Goal: Information Seeking & Learning: Compare options

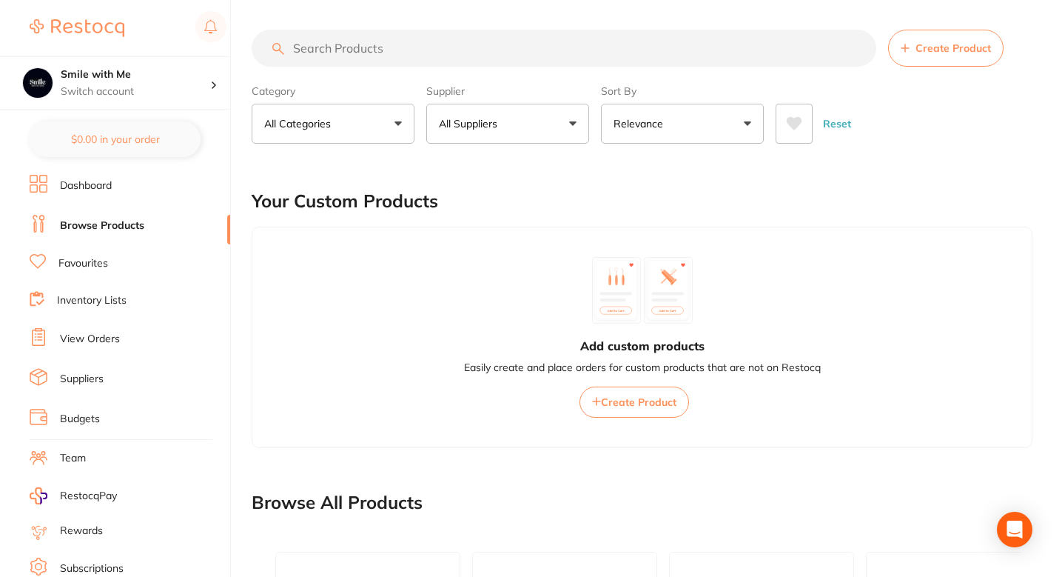
scroll to position [0, 1515]
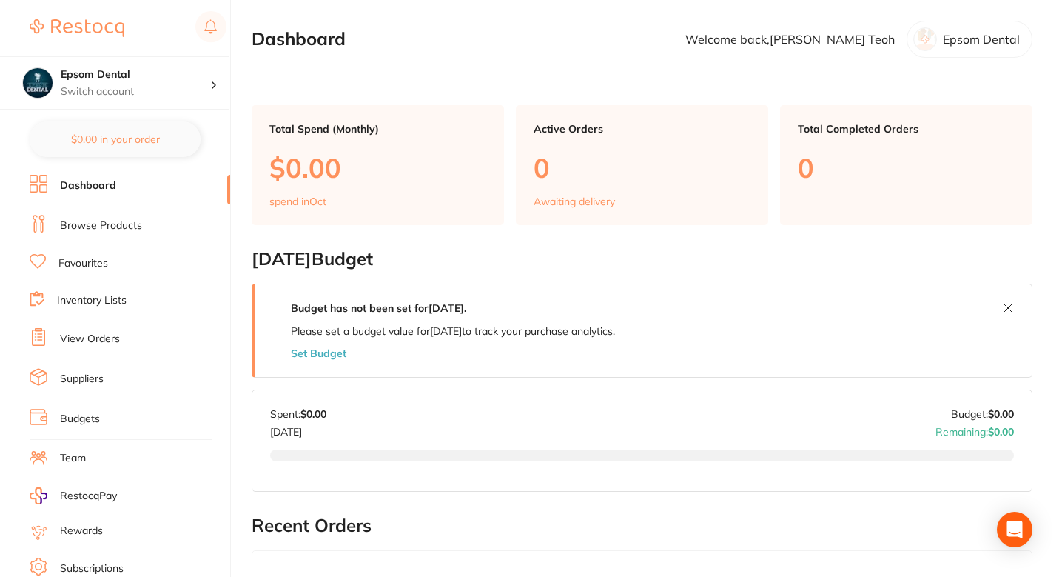
click at [153, 215] on li "Browse Products" at bounding box center [130, 226] width 201 height 22
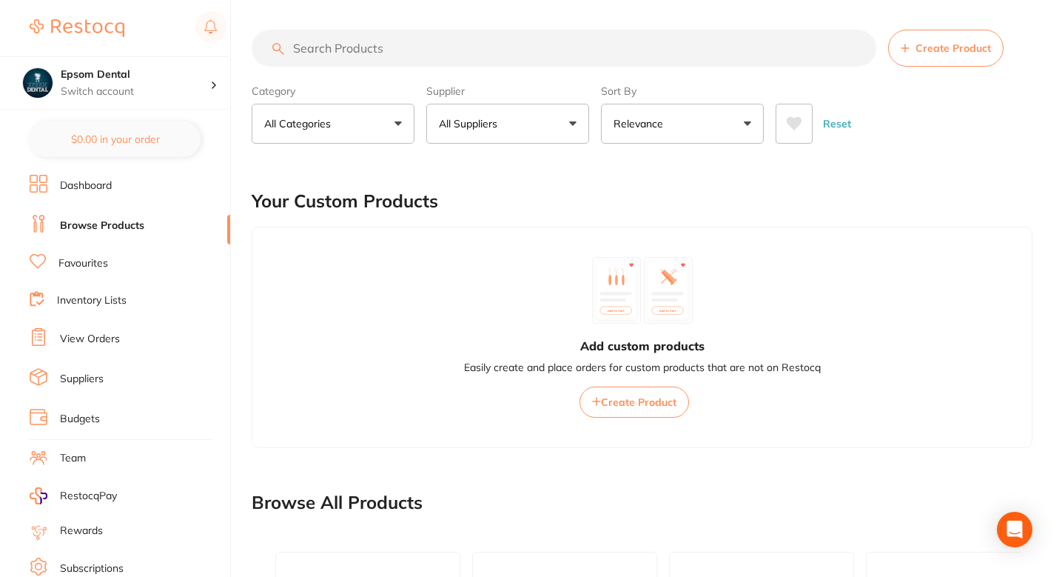
click at [405, 48] on input "search" at bounding box center [564, 48] width 625 height 37
paste input "590851WW"
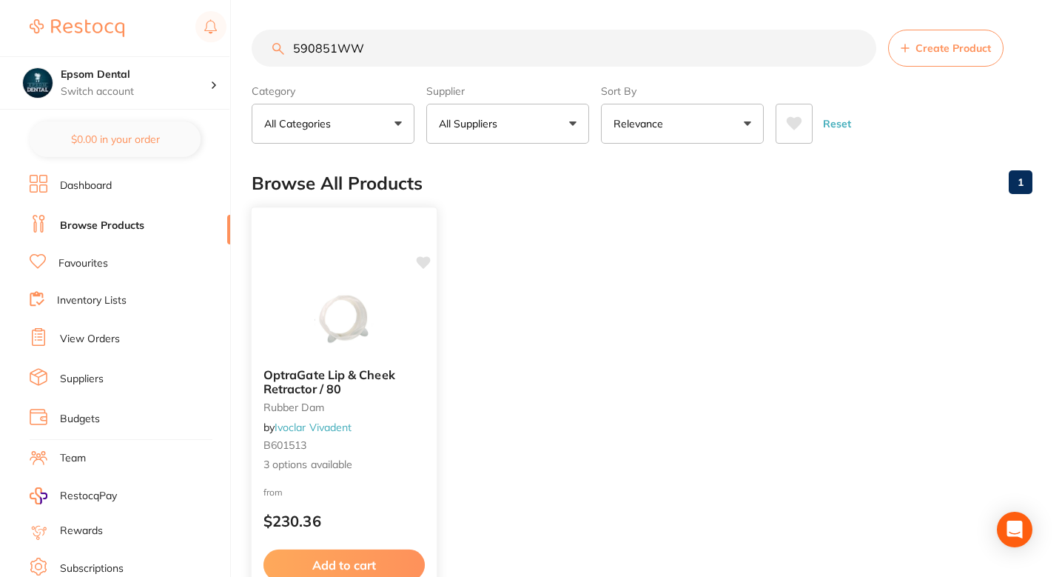
click at [435, 412] on div "OptraGate Lip & Cheek Retractor / 80 rubber dam by Ivoclar Vivadent B601513 3 o…" at bounding box center [344, 420] width 185 height 128
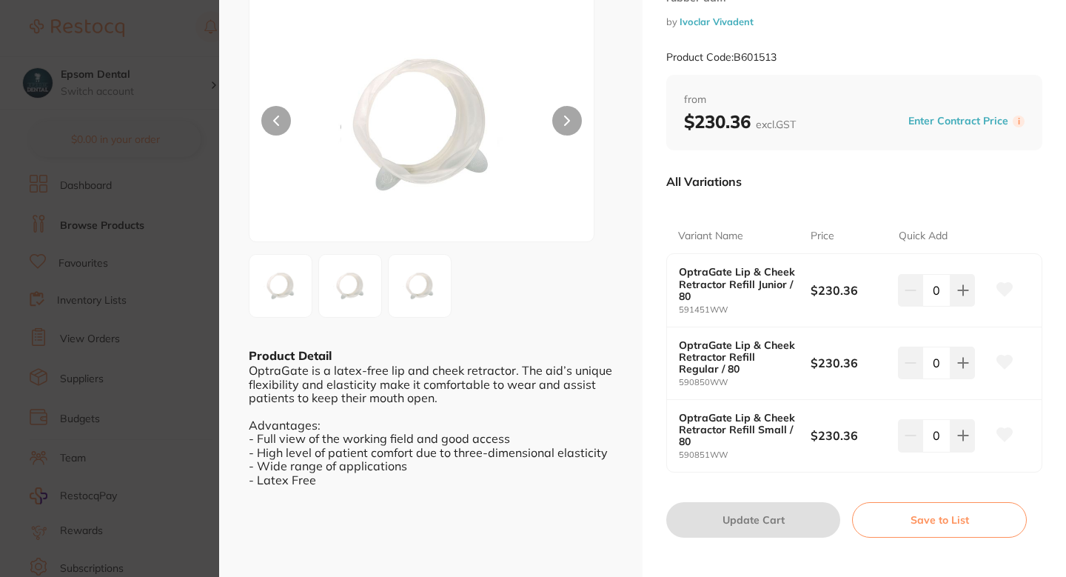
scroll to position [93, 0]
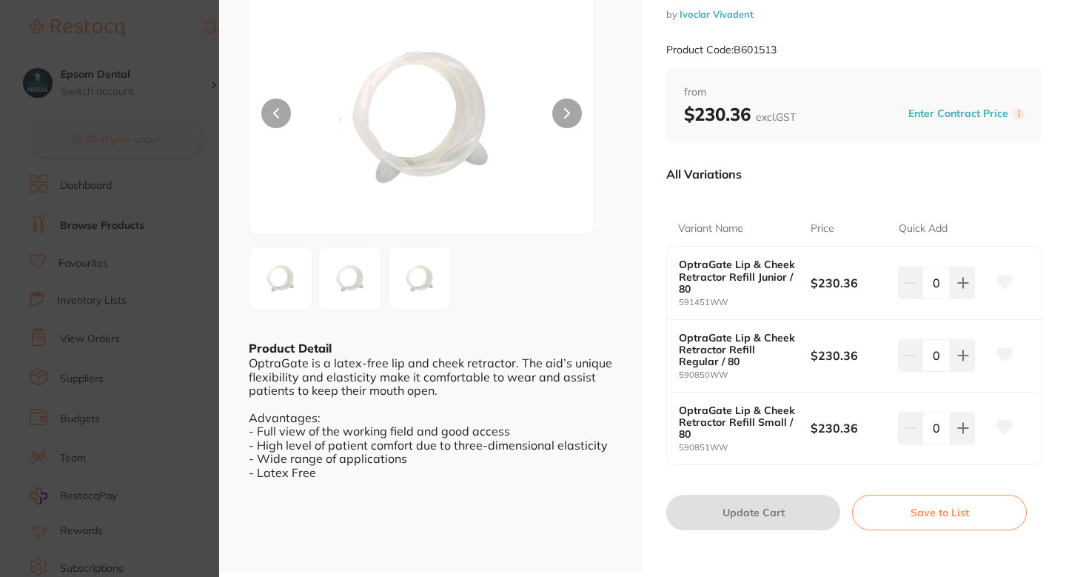
click at [1005, 423] on icon at bounding box center [1005, 426] width 16 height 13
click at [72, 323] on section "OptraGate Lip & Cheek Retractor / 80 rubber dam by Ivoclar Vivadent Product Cod…" at bounding box center [533, 288] width 1066 height 577
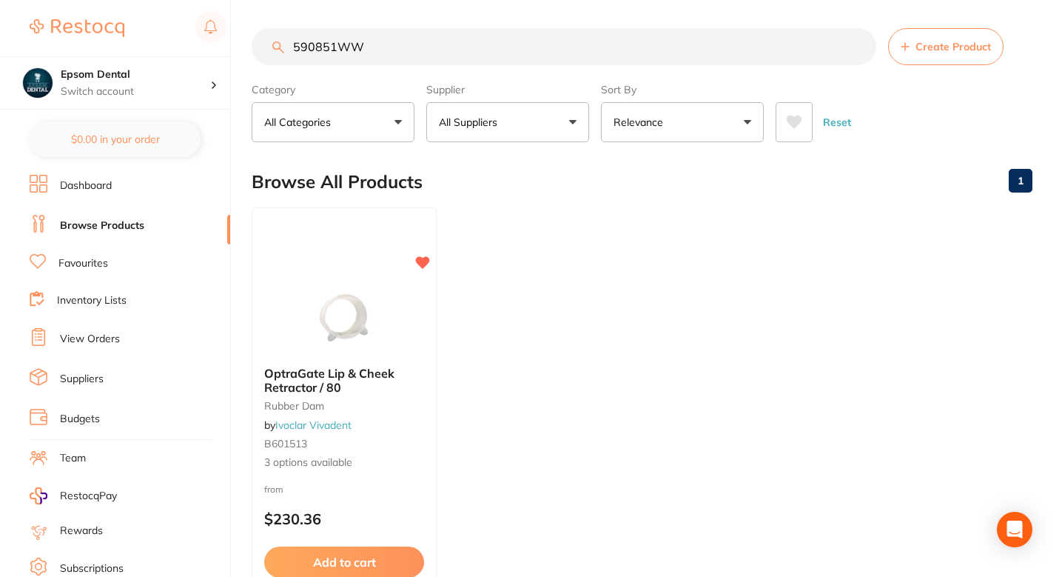
click at [444, 44] on input "590851WW" at bounding box center [564, 46] width 625 height 37
paste input "0"
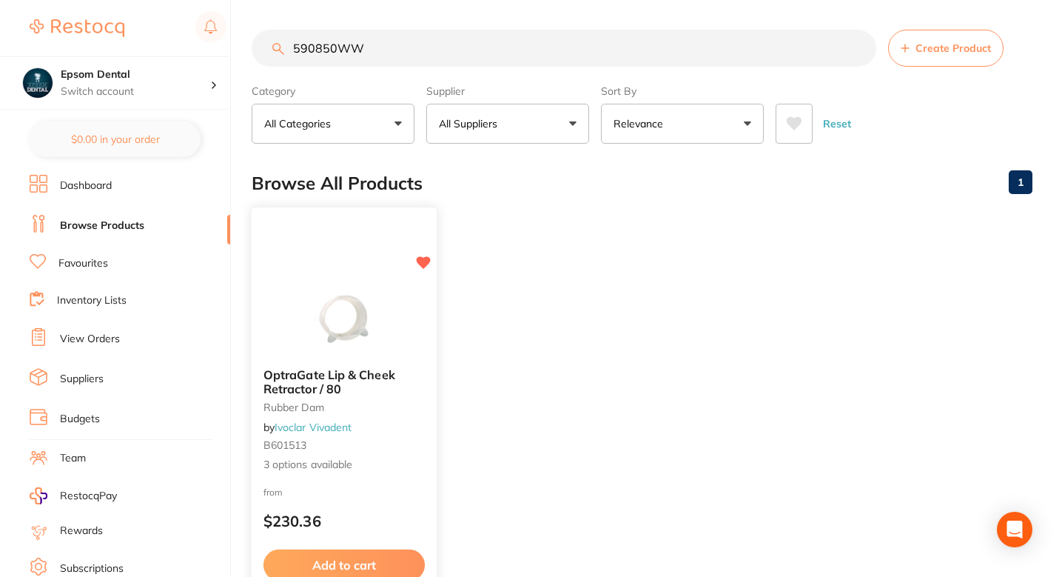
click at [407, 423] on div "OptraGate Lip & Cheek Retractor / 80 rubber dam by Ivoclar Vivadent B601513 3 o…" at bounding box center [344, 420] width 185 height 128
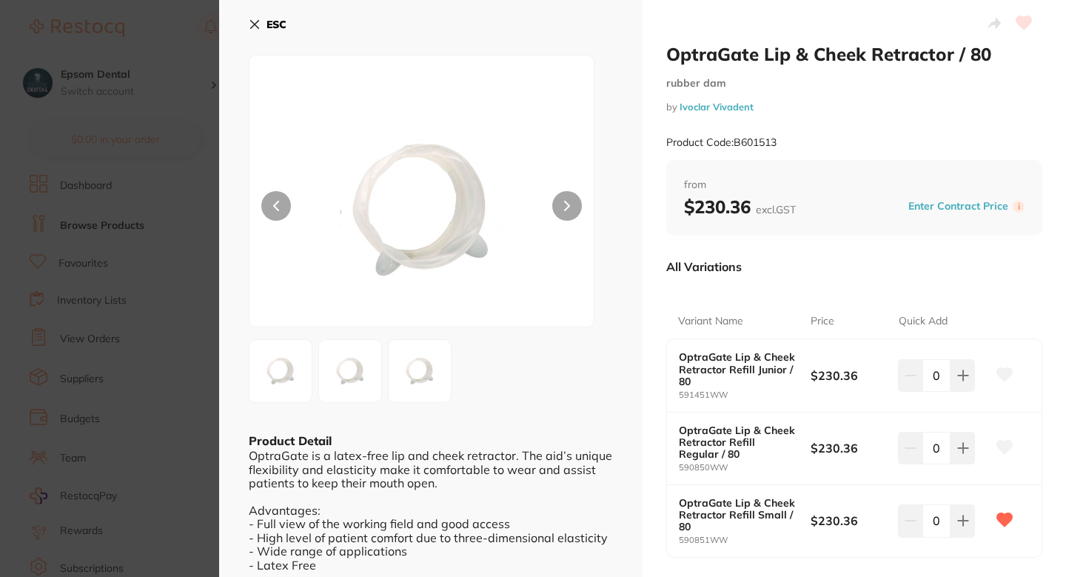
scroll to position [59, 0]
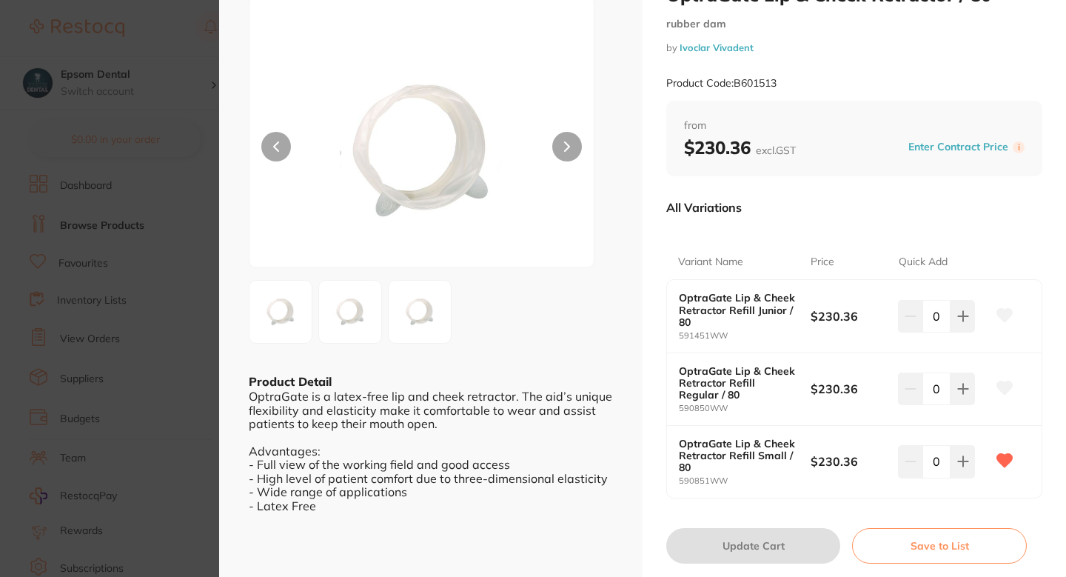
click at [997, 386] on icon at bounding box center [1005, 387] width 16 height 13
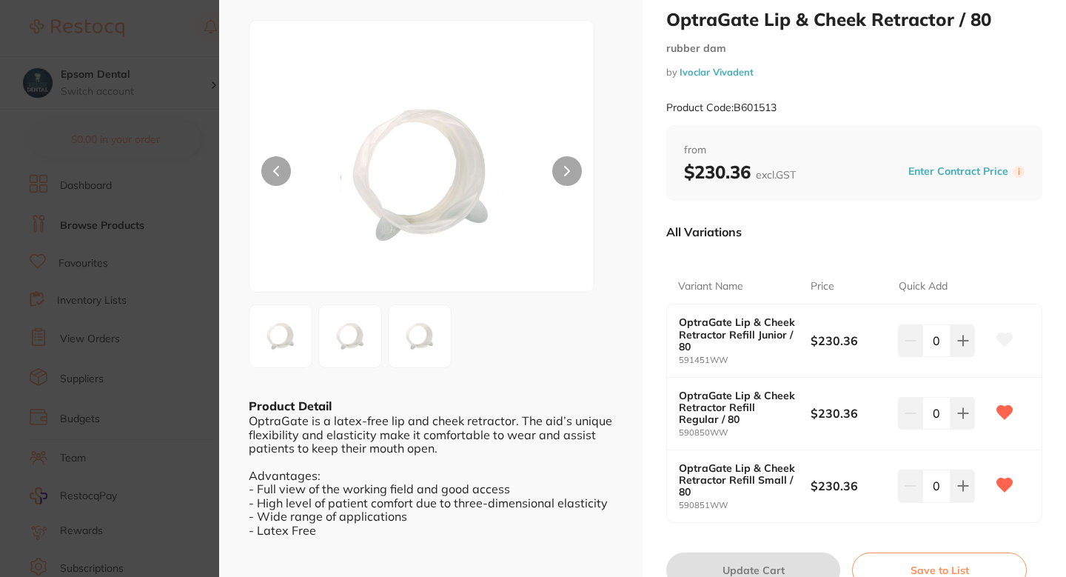
scroll to position [0, 0]
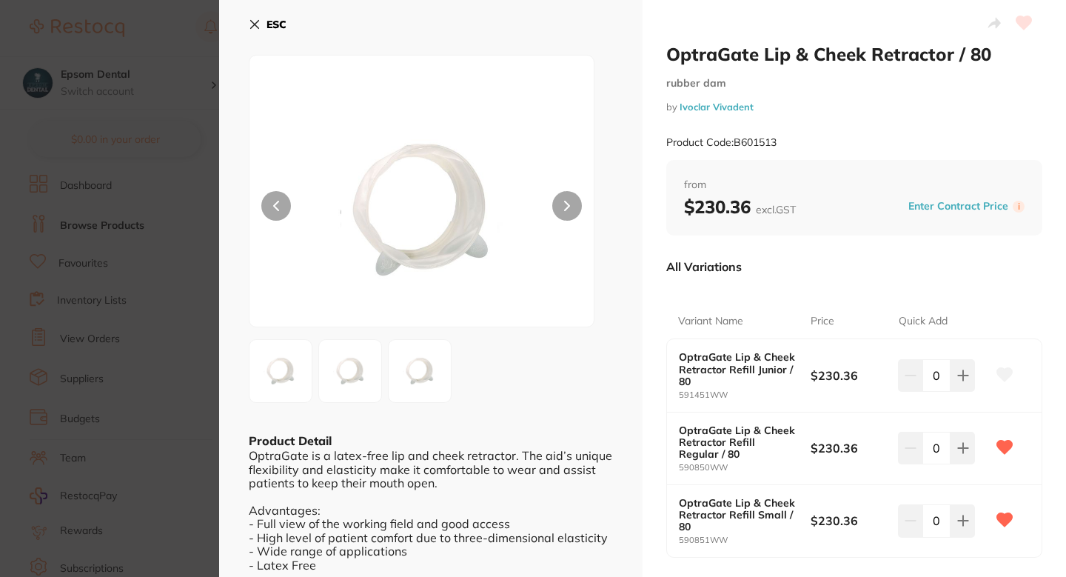
drag, startPoint x: 164, startPoint y: 275, endPoint x: 181, endPoint y: 245, distance: 34.2
click at [163, 275] on section "OptraGate Lip & Cheek Retractor / 80 rubber dam by Ivoclar Vivadent Product Cod…" at bounding box center [533, 288] width 1066 height 577
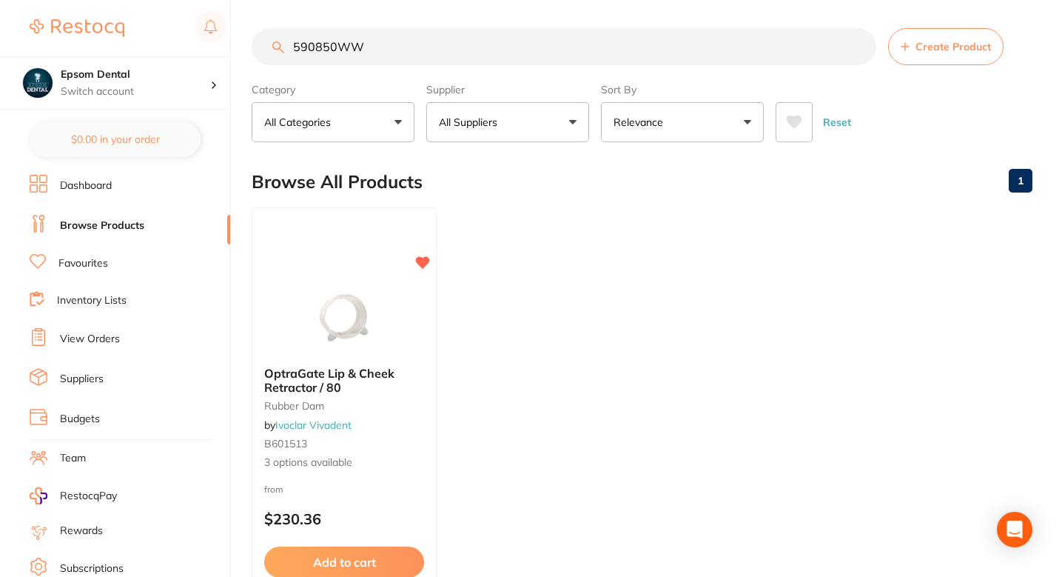
click at [353, 41] on input "590850WW" at bounding box center [564, 46] width 625 height 37
click at [353, 40] on input "590850WW" at bounding box center [564, 46] width 625 height 37
paste input "1"
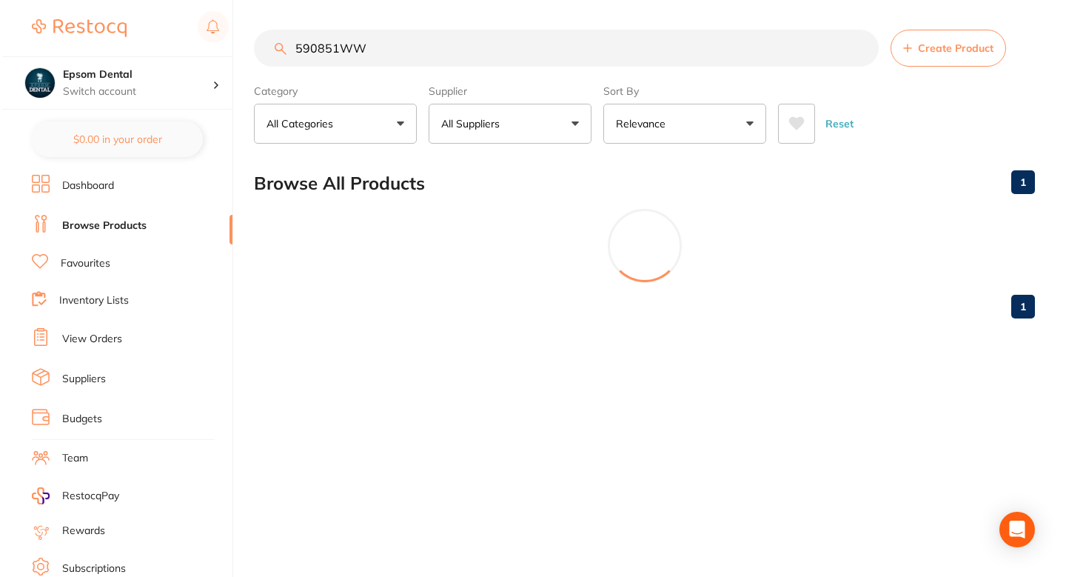
scroll to position [0, 0]
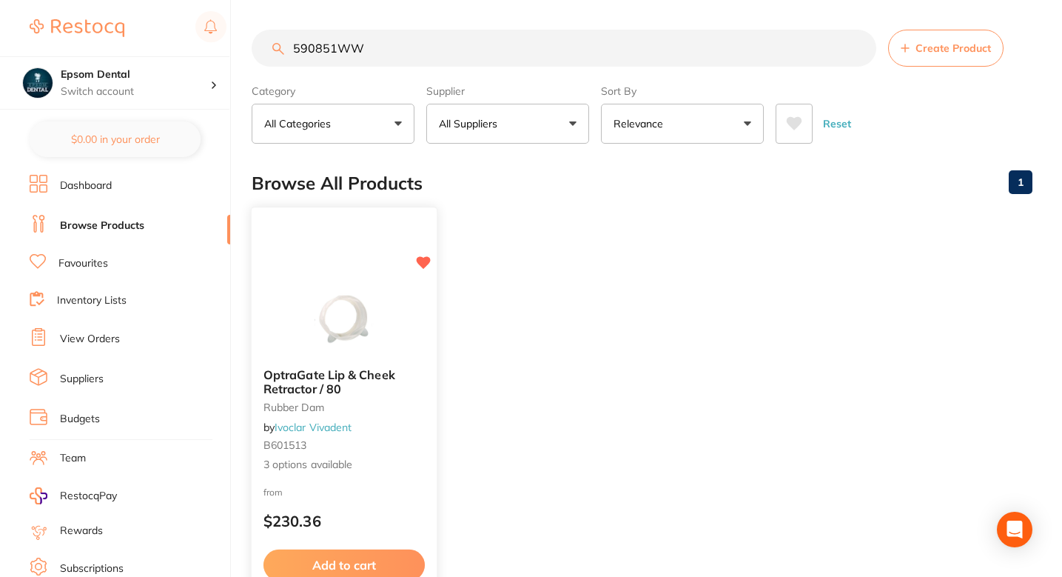
click at [381, 363] on div "OptraGate Lip & Cheek Retractor / 80 rubber dam by Ivoclar Vivadent B601513 3 o…" at bounding box center [344, 420] width 185 height 128
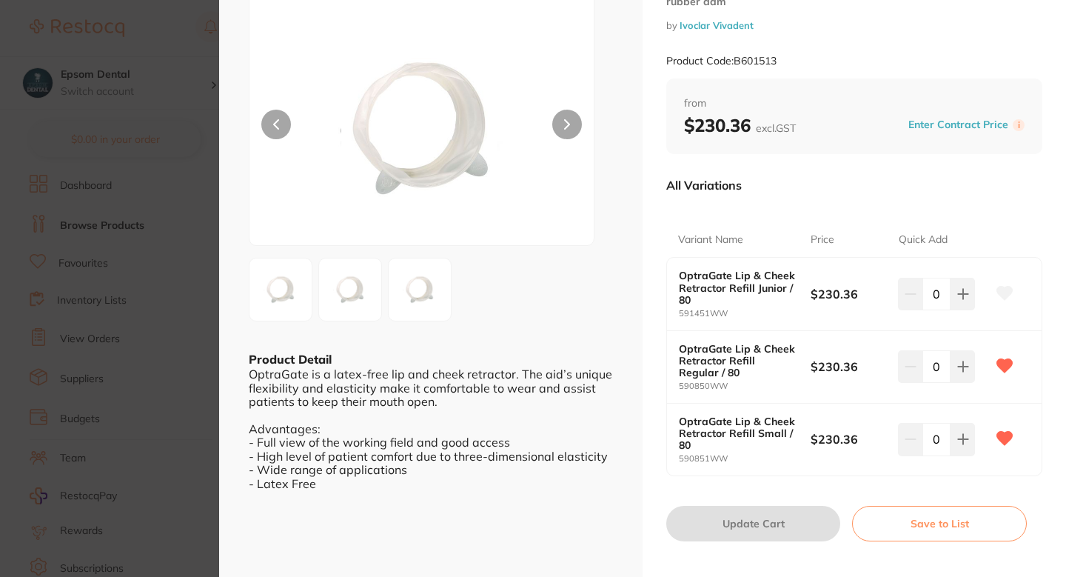
scroll to position [78, 0]
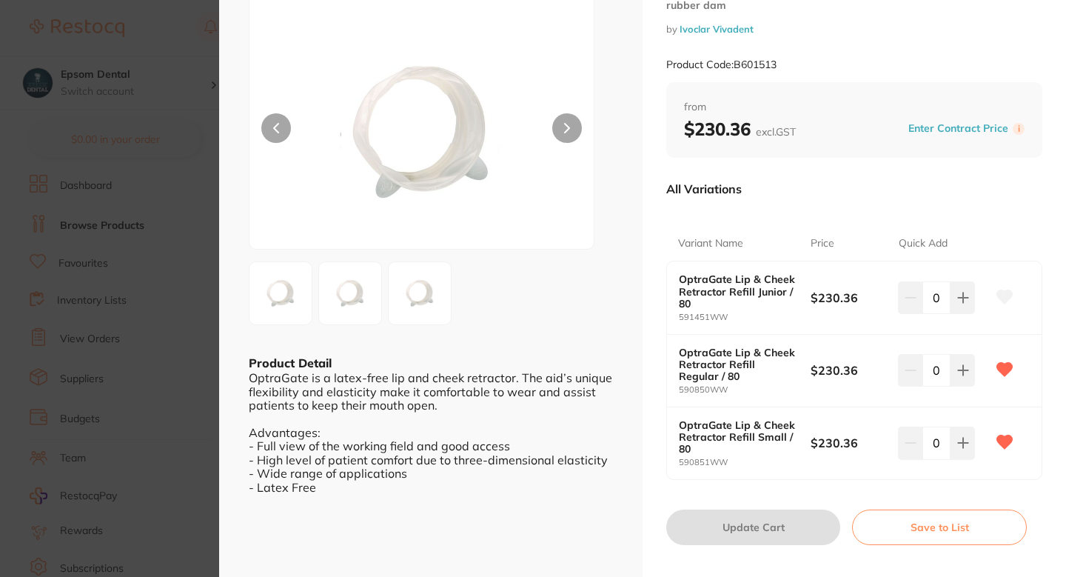
click at [164, 336] on section "OptraGate Lip & Cheek Retractor / 80 rubber dam by Ivoclar Vivadent Product Cod…" at bounding box center [533, 288] width 1066 height 577
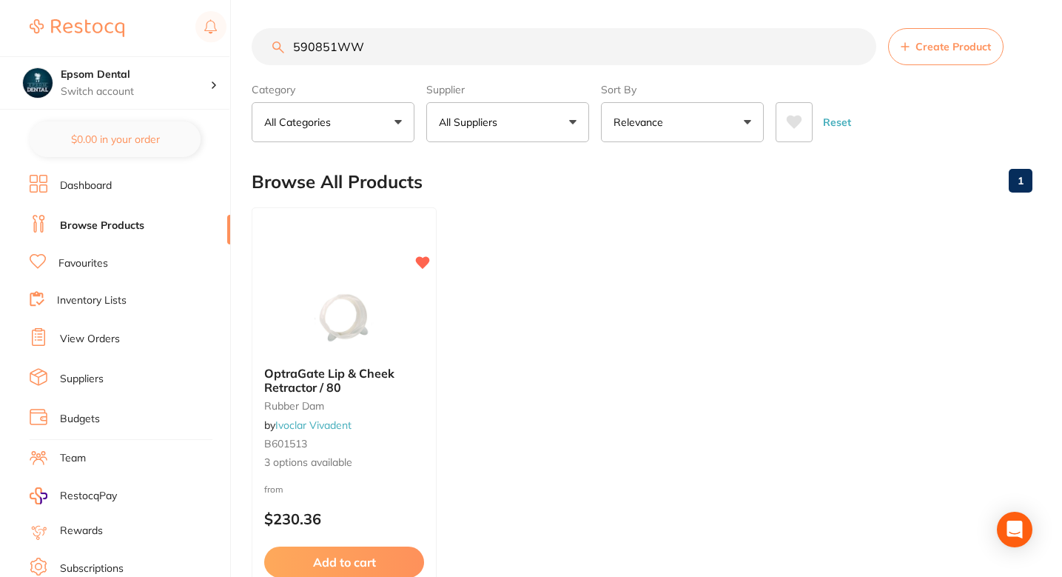
click at [563, 232] on ul "OptraGate Lip & Cheek Retractor / 80 rubber dam by Ivoclar Vivadent B601513 3 o…" at bounding box center [642, 420] width 781 height 426
click at [411, 70] on section "590851WW Create Product Category All Categories All Categories rubber dam Clear…" at bounding box center [642, 87] width 781 height 114
click at [422, 53] on input "590851WW" at bounding box center [564, 48] width 625 height 37
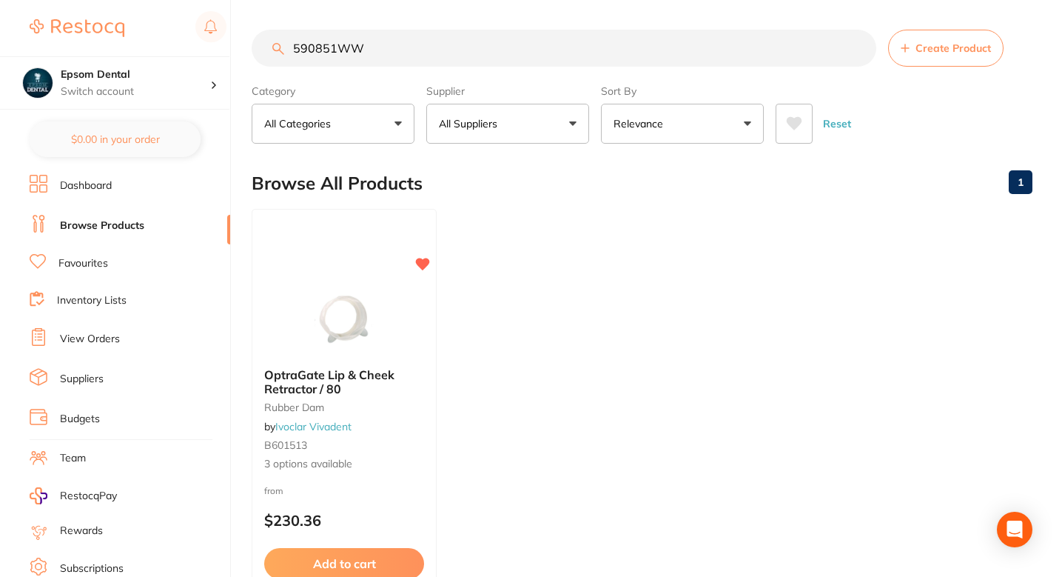
click at [422, 53] on input "590851WW" at bounding box center [564, 48] width 625 height 37
paste input "EEDNGM"
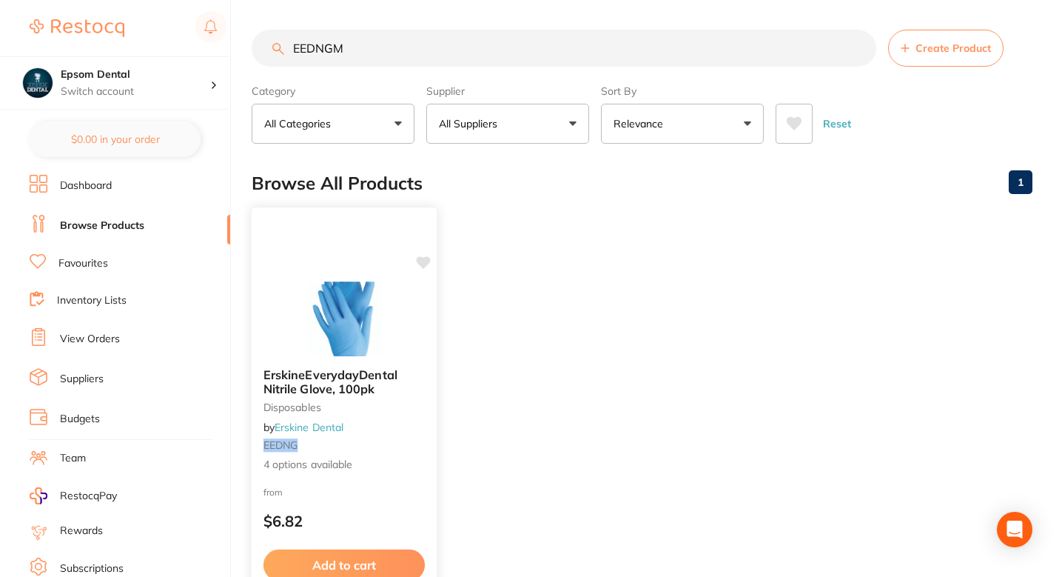
click at [416, 325] on div at bounding box center [344, 318] width 185 height 75
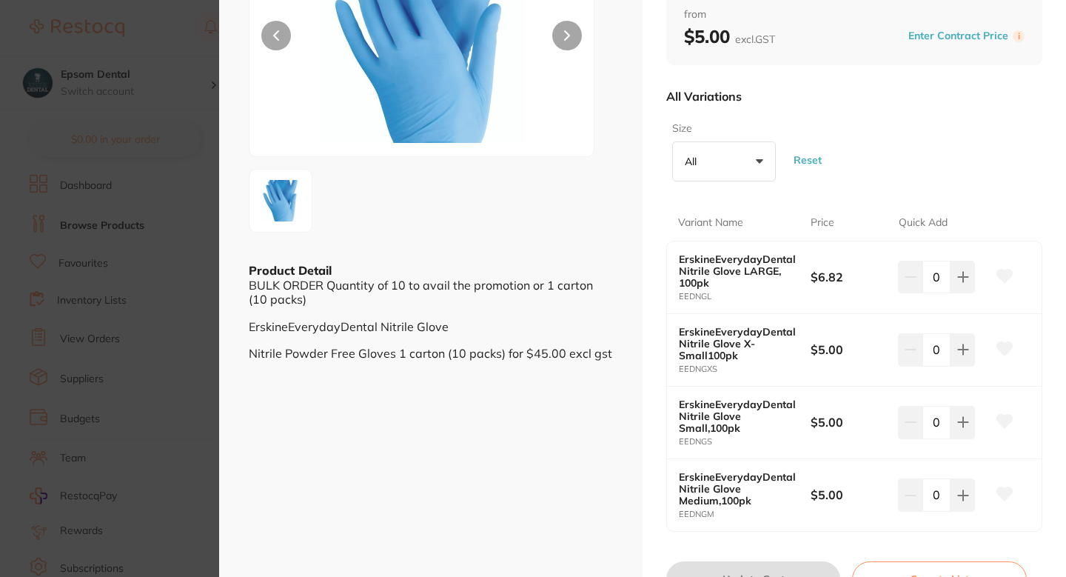
scroll to position [200, 0]
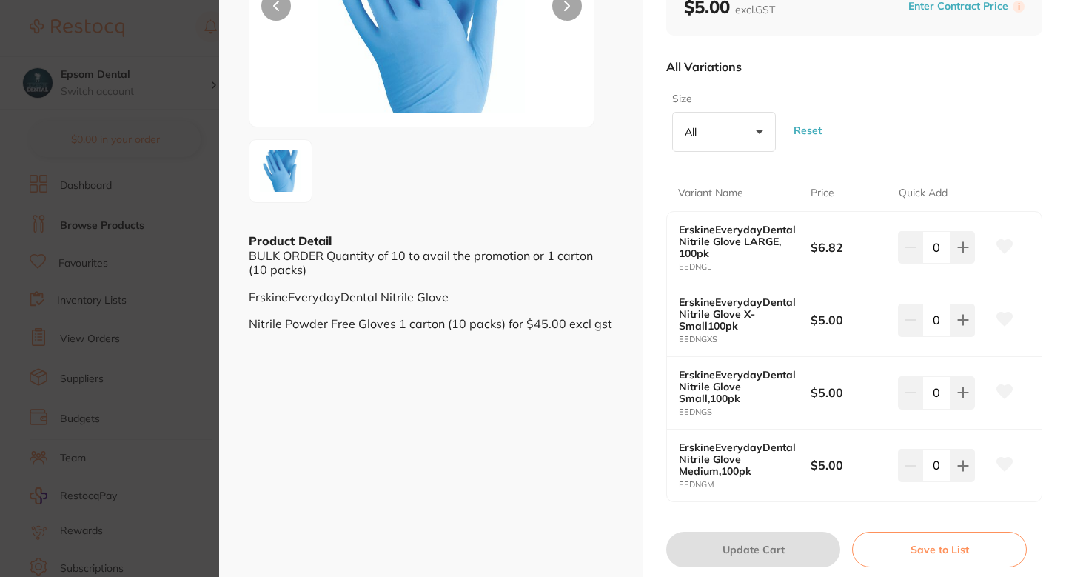
click at [1007, 467] on icon at bounding box center [1004, 464] width 16 height 15
click at [189, 418] on section "ErskineEverydayDental Nitrile Glove, 100pk disposables by Erskine Dental Produc…" at bounding box center [533, 288] width 1066 height 577
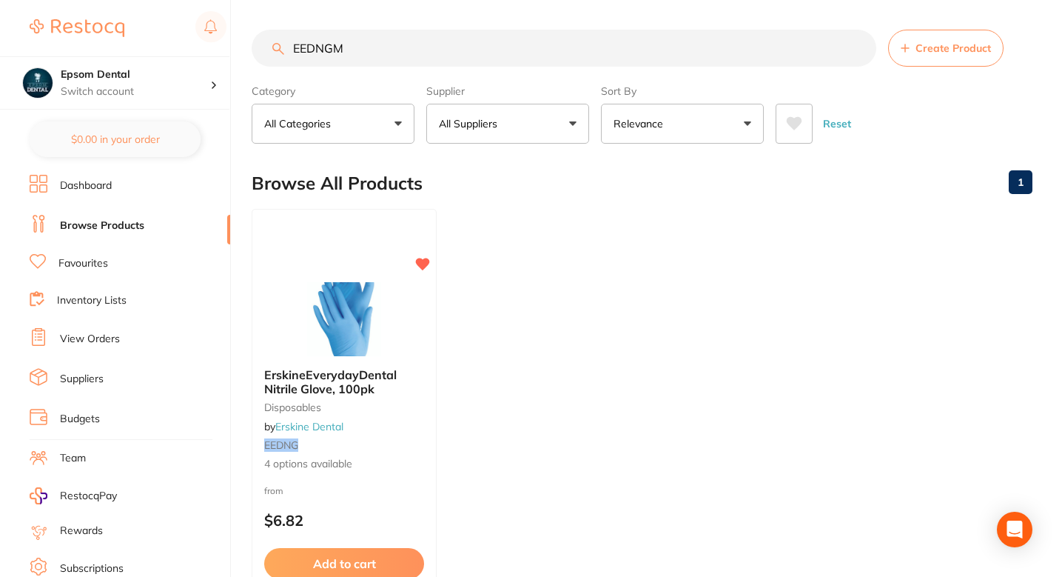
click at [386, 49] on input "EEDNGM" at bounding box center [564, 48] width 625 height 37
paste input "S"
click at [407, 418] on div "ErskineEverydayDental Nitrile Glove, 100pk disposables by Erskine Dental EEDNG …" at bounding box center [344, 419] width 184 height 127
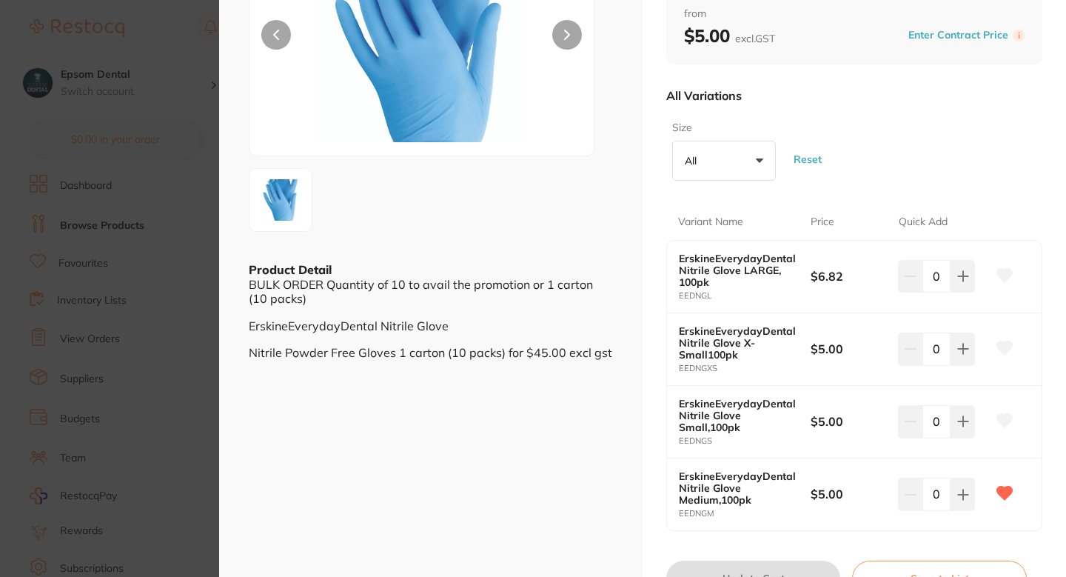
scroll to position [184, 0]
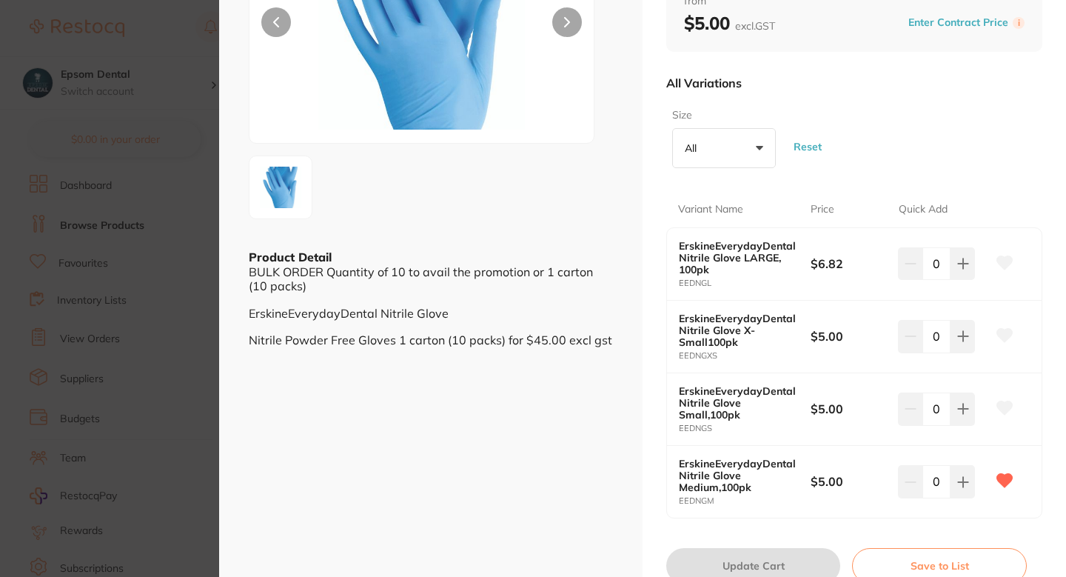
click at [997, 412] on icon at bounding box center [1005, 407] width 16 height 13
click at [183, 386] on section "ErskineEverydayDental Nitrile Glove, 100pk disposables by Erskine Dental Produc…" at bounding box center [533, 288] width 1066 height 577
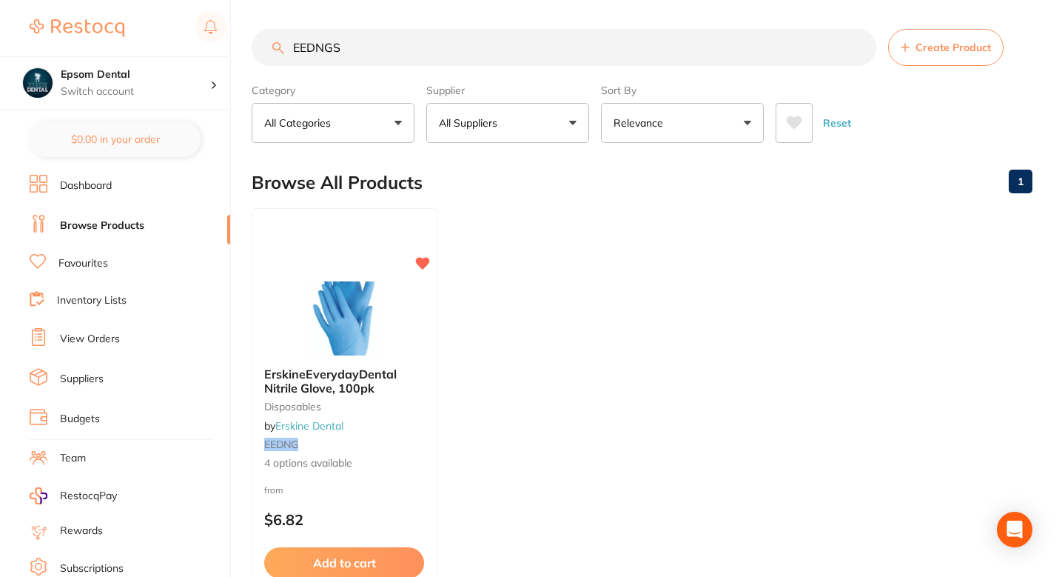
click at [427, 64] on input "EEDNGS" at bounding box center [564, 47] width 625 height 37
paste input ".PKRP440"
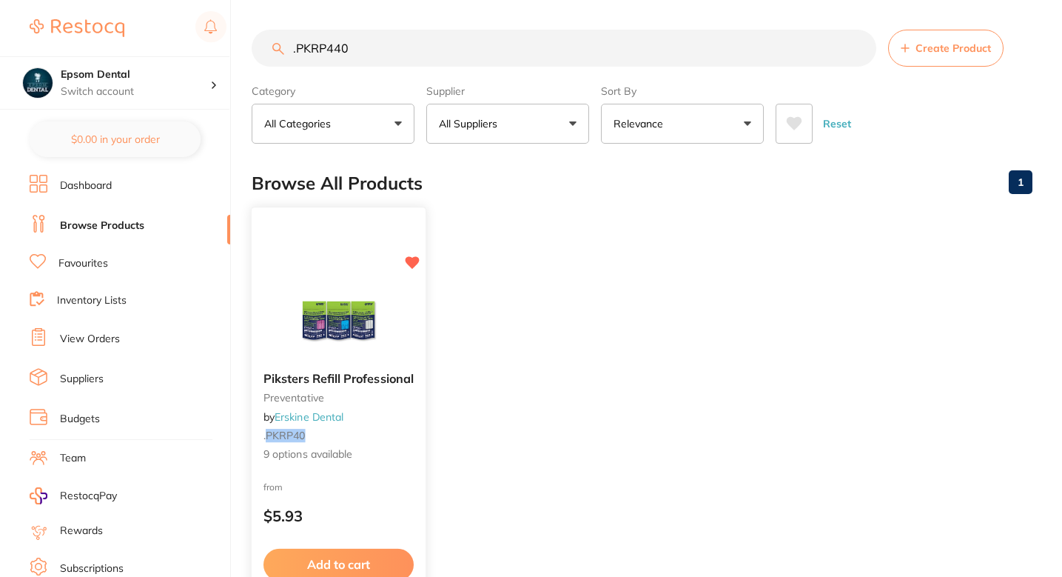
type input ".PKRP440"
click at [403, 449] on span "9 options available" at bounding box center [339, 454] width 150 height 15
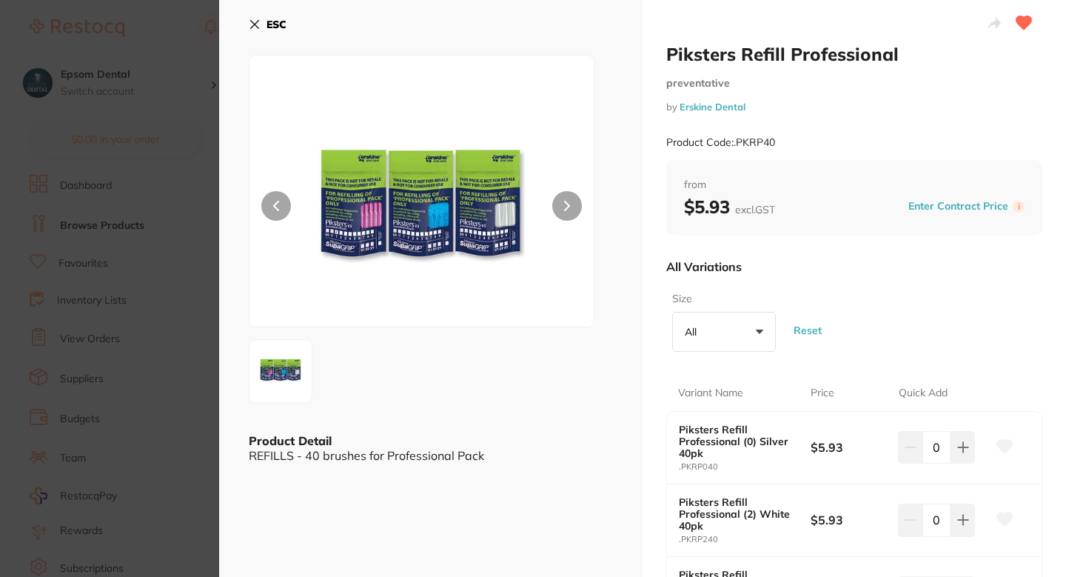
click at [215, 308] on section "Piksters Refill Professional preventative by [PERSON_NAME] Dental Product Code:…" at bounding box center [533, 288] width 1066 height 577
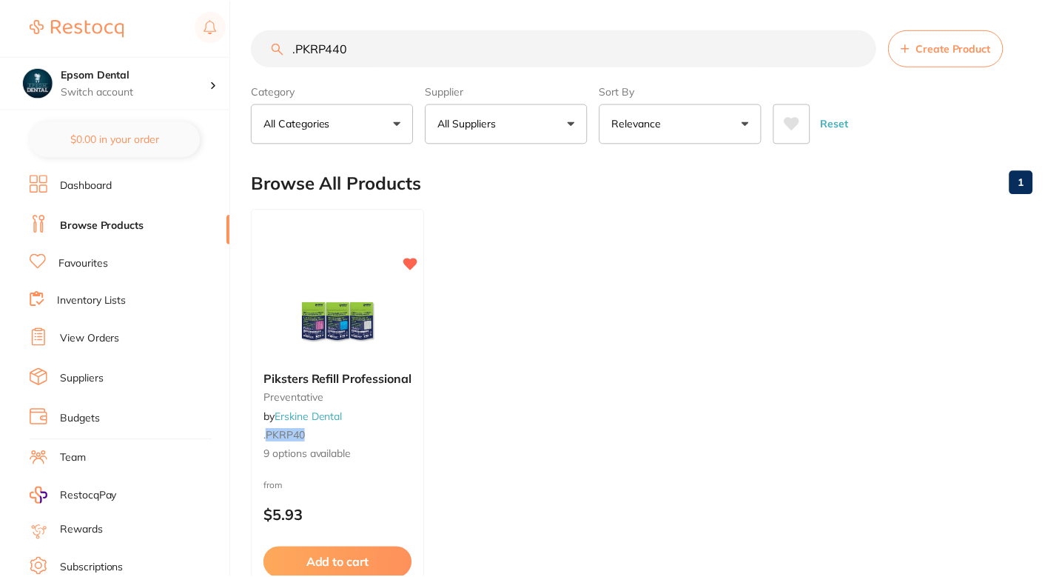
scroll to position [1, 0]
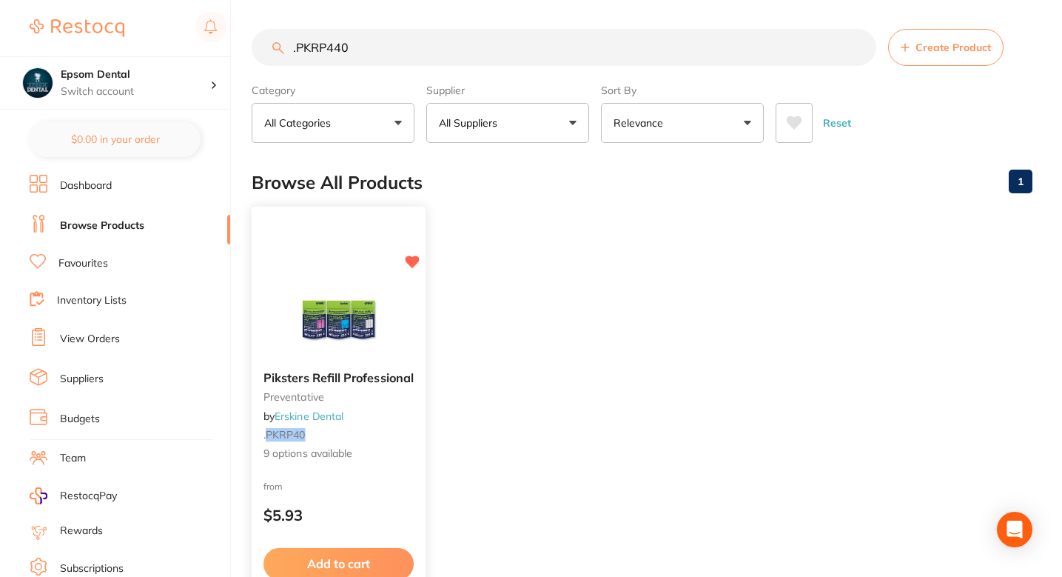
click at [415, 436] on div "Piksters Refill Professional preventative by [PERSON_NAME] Dental . PKRP40 9 op…" at bounding box center [339, 416] width 174 height 114
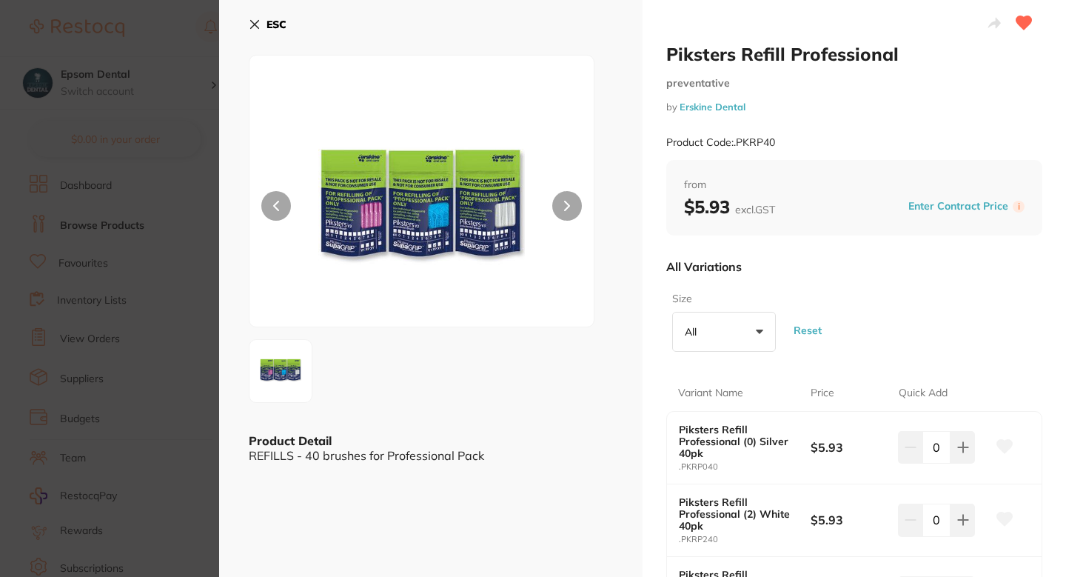
scroll to position [76, 0]
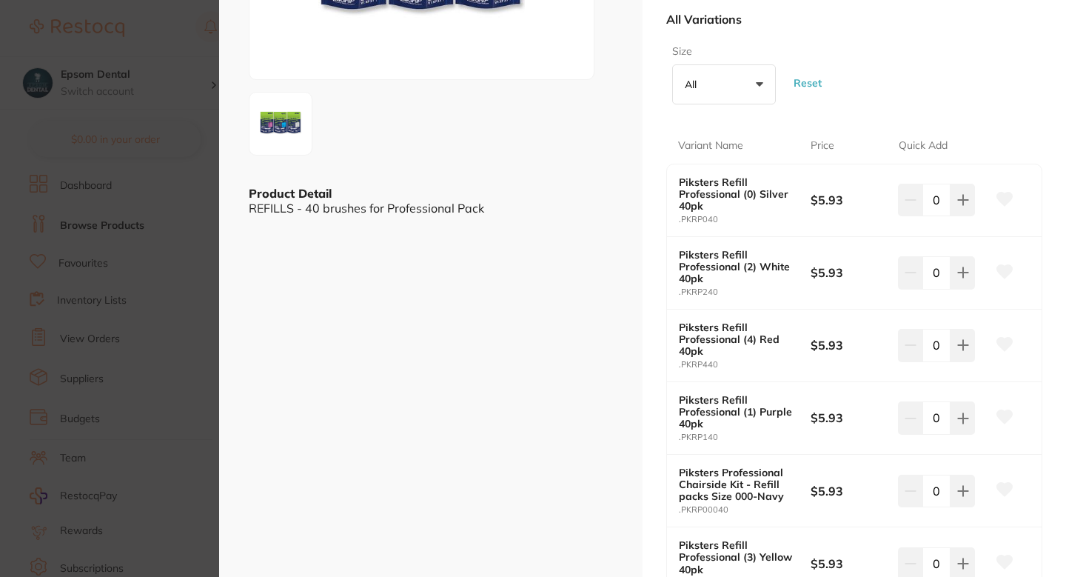
scroll to position [248, 0]
click at [999, 335] on button at bounding box center [1004, 344] width 37 height 37
click at [200, 361] on section "Piksters Refill Professional preventative by [PERSON_NAME] Dental Product Code:…" at bounding box center [533, 288] width 1066 height 577
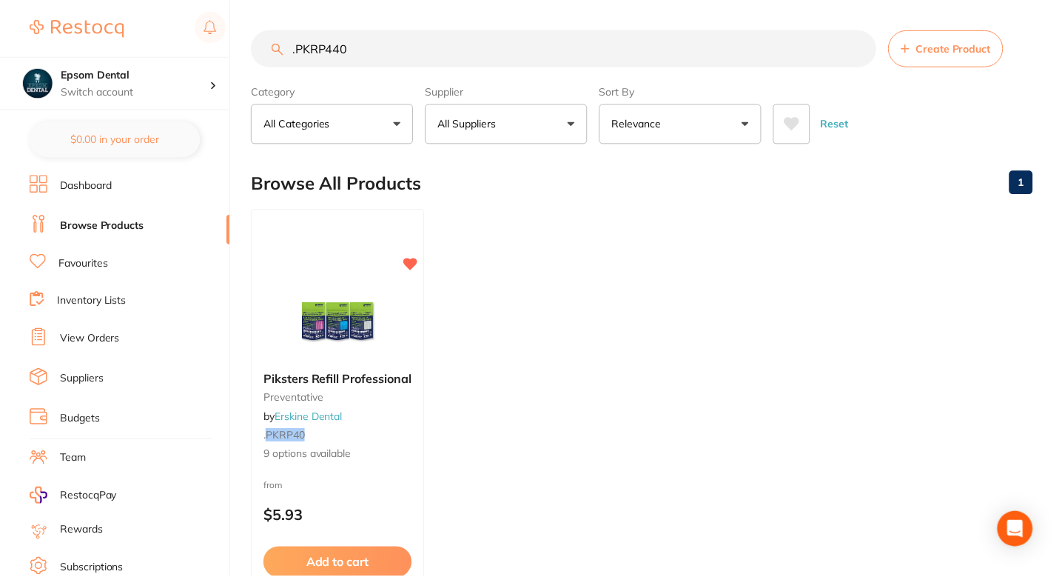
scroll to position [1, 0]
click at [400, 57] on input ".PKRP440" at bounding box center [564, 47] width 625 height 37
paste input ".PKRP00"
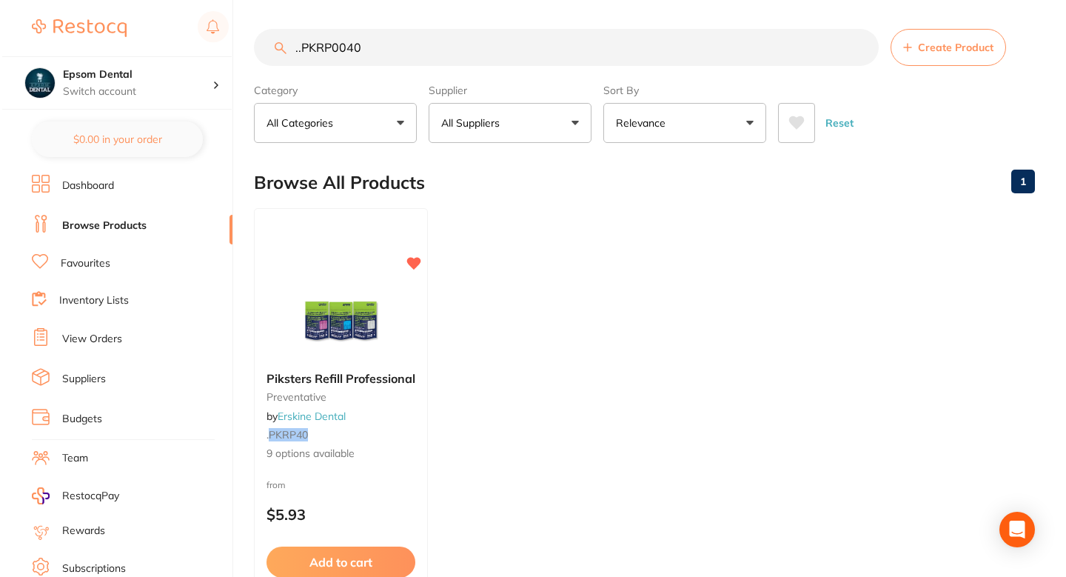
scroll to position [0, 0]
click at [401, 325] on div at bounding box center [339, 322] width 174 height 75
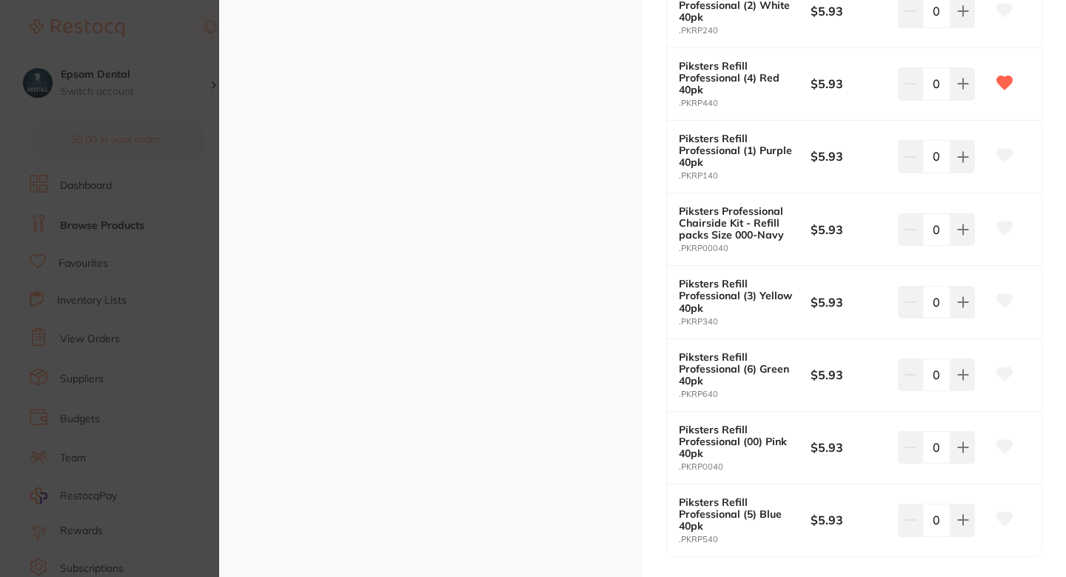
scroll to position [522, 0]
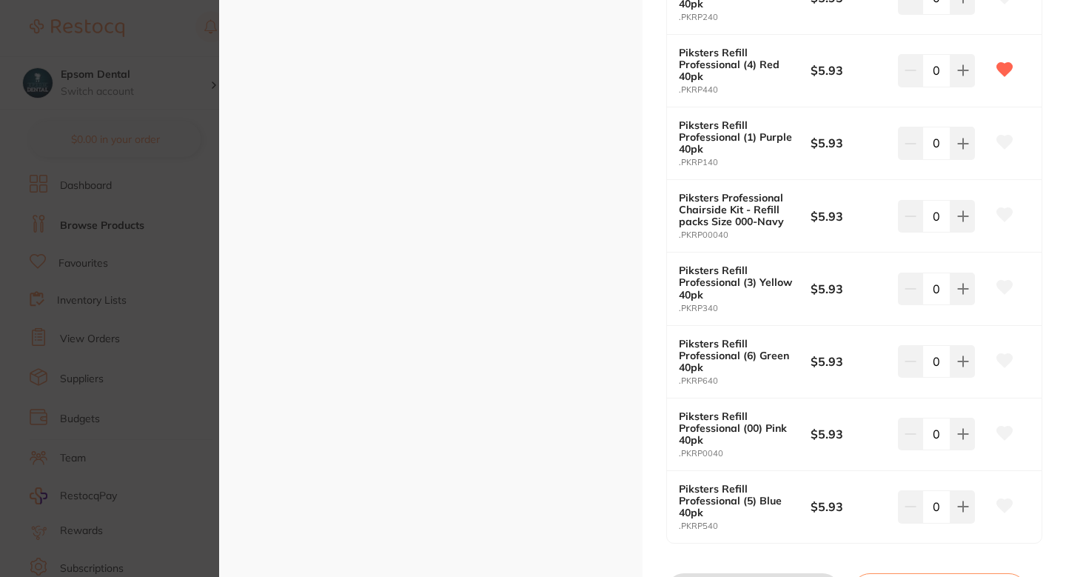
click at [1003, 431] on icon at bounding box center [1005, 432] width 16 height 13
click at [141, 429] on section "Piksters Refill Professional preventative by [PERSON_NAME] Dental Product Code:…" at bounding box center [533, 288] width 1066 height 577
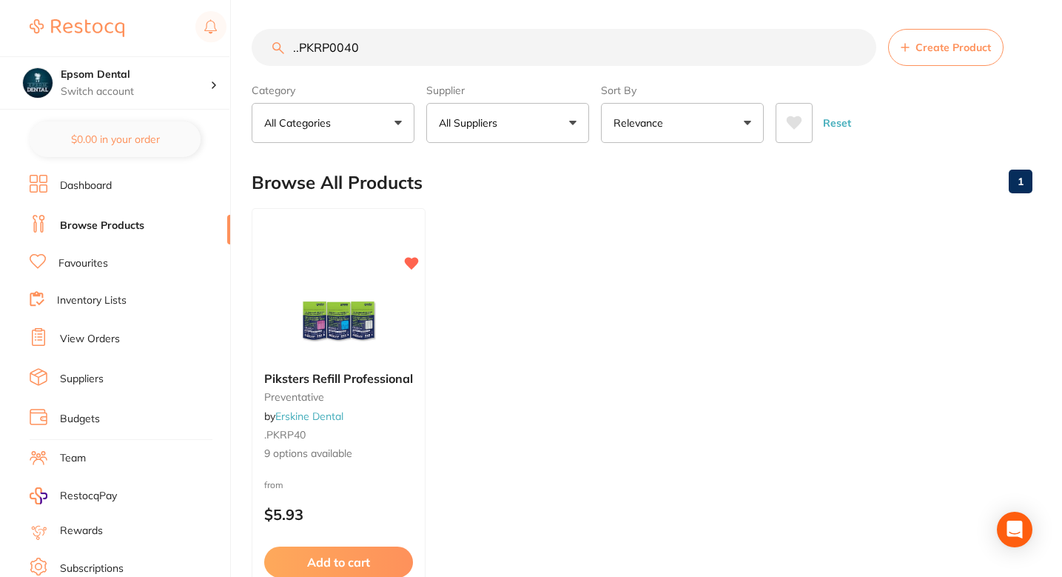
click at [383, 50] on input "..PKRP0040" at bounding box center [564, 47] width 625 height 37
click at [383, 47] on input "..PKRP0040" at bounding box center [564, 47] width 625 height 37
click at [383, 46] on input "..PKRP0040" at bounding box center [564, 47] width 625 height 37
paste input "EEDNGS"
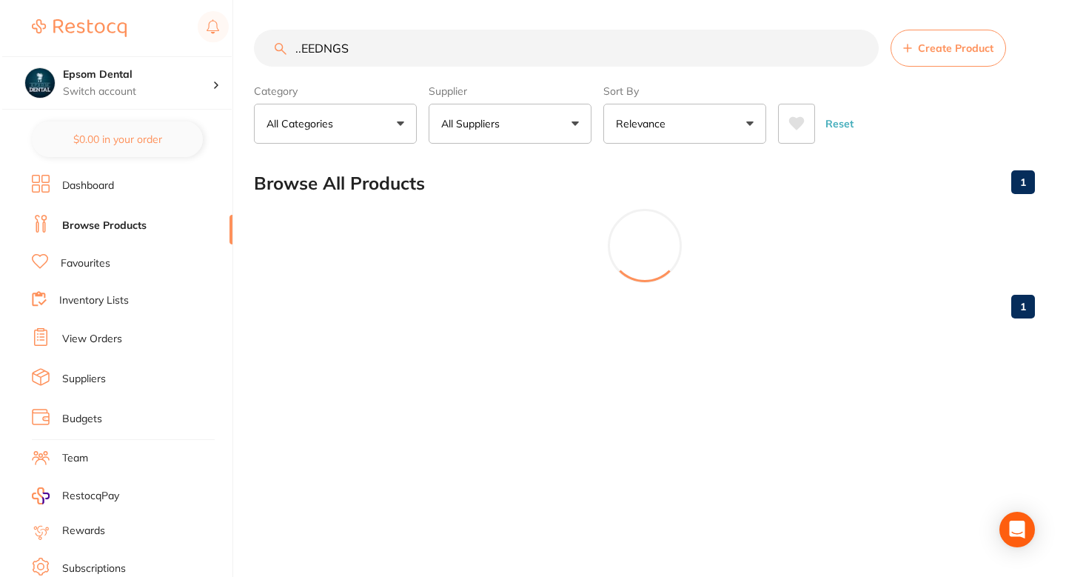
scroll to position [0, 0]
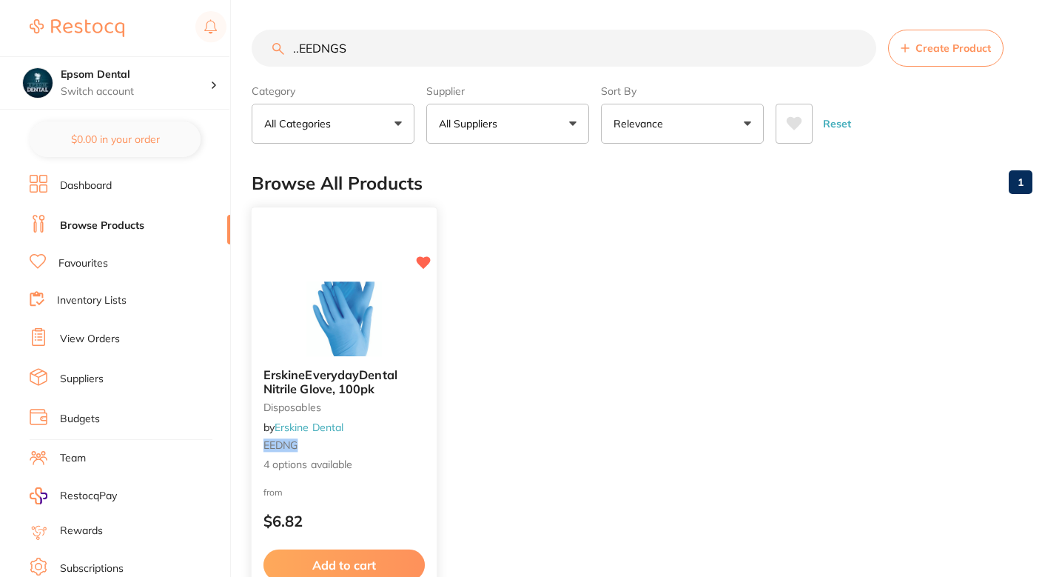
click at [390, 405] on small "disposables" at bounding box center [344, 407] width 161 height 12
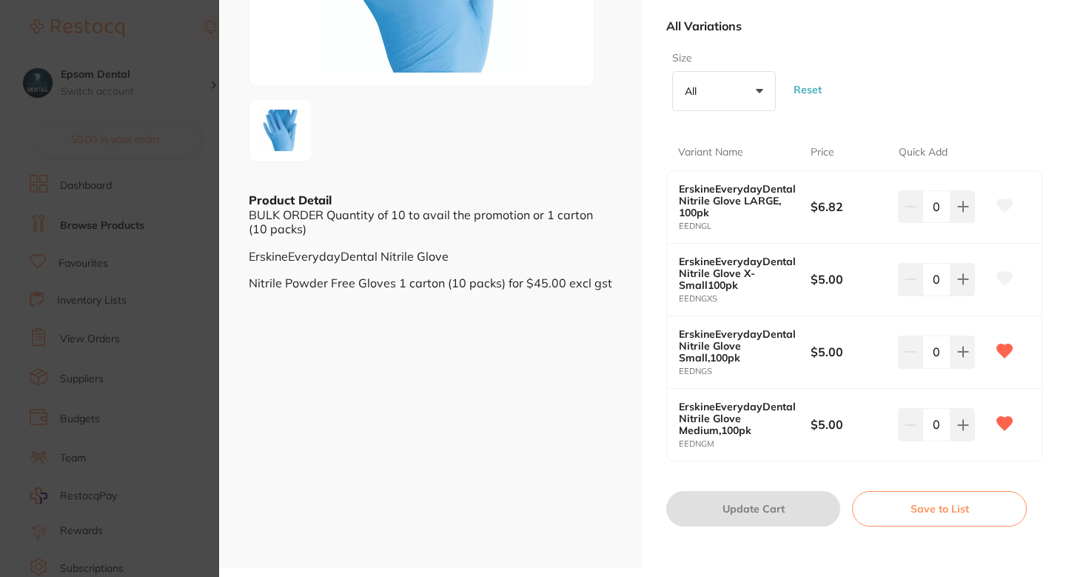
scroll to position [240, 0]
click at [1008, 269] on button at bounding box center [1004, 279] width 37 height 37
click at [164, 303] on section "ErskineEverydayDental Nitrile Glove, 100pk disposables by Erskine Dental Produc…" at bounding box center [533, 288] width 1066 height 577
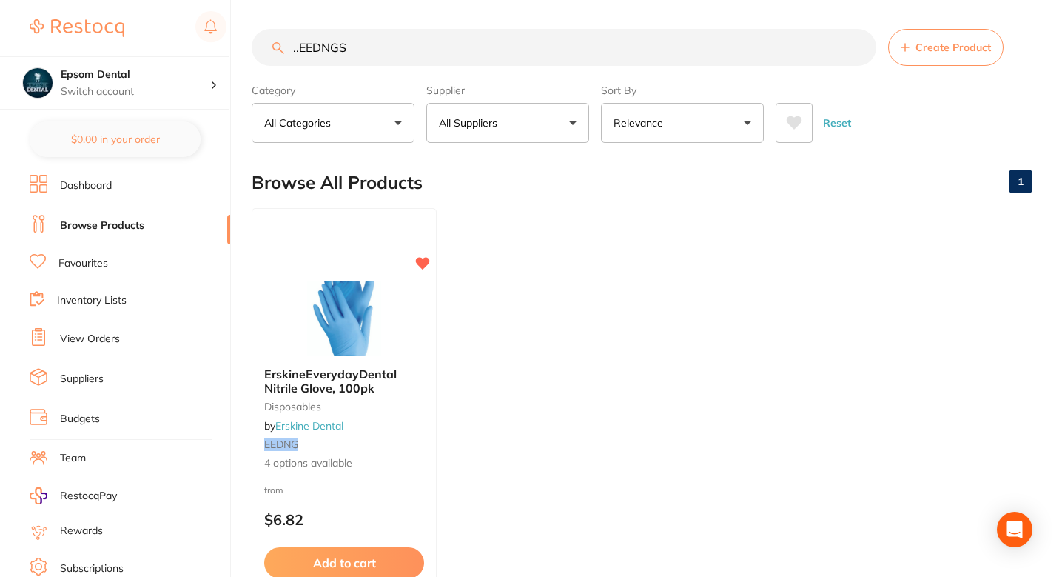
click at [416, 62] on input "..EEDNGS" at bounding box center [564, 47] width 625 height 37
paste input "EVRA363"
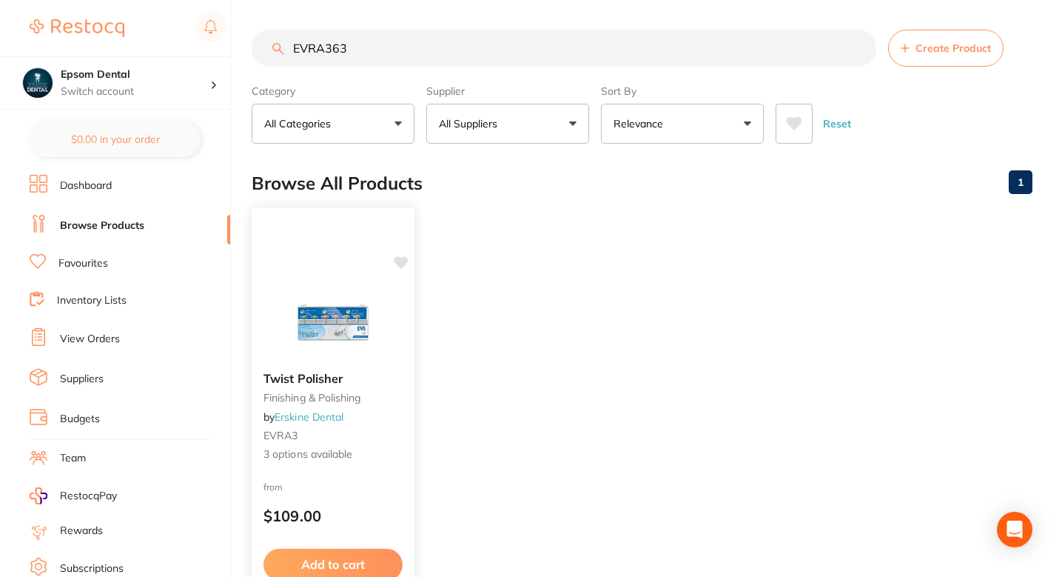
click at [403, 399] on div "Twist Polisher finishing & polishing by Erskine Dental EVRA3 3 options available" at bounding box center [333, 417] width 163 height 114
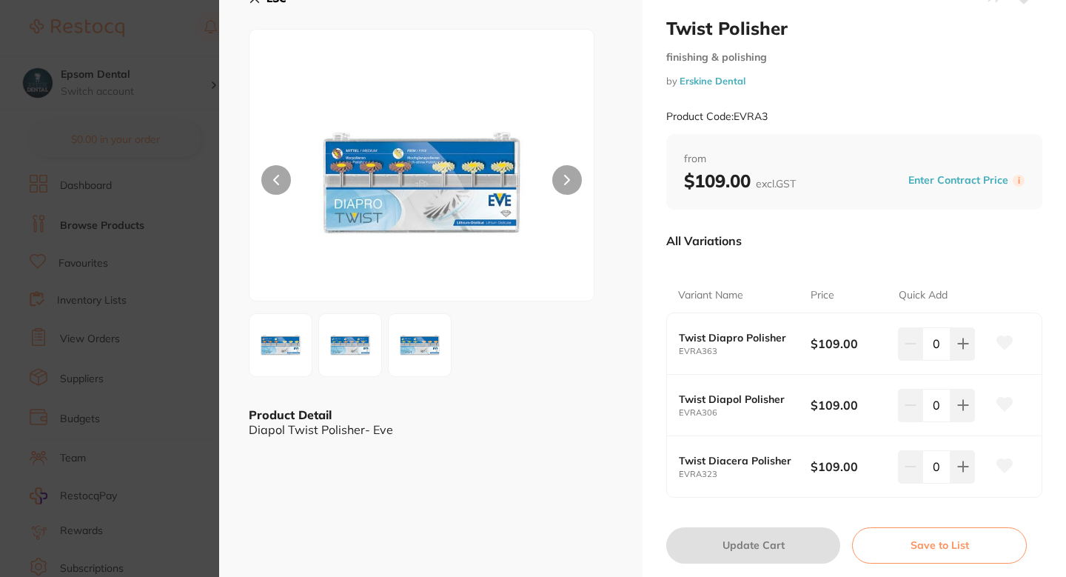
scroll to position [47, 0]
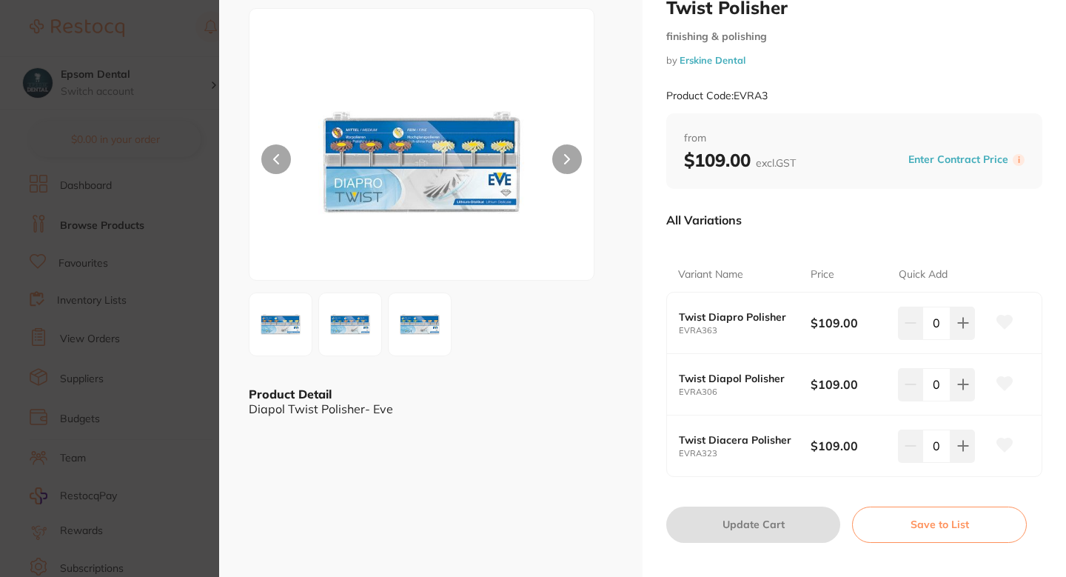
click at [1006, 324] on icon at bounding box center [1005, 321] width 16 height 13
click at [125, 355] on section "Twist Polisher finishing & polishing by Erskine Dental Product Code: EVRA3 ESC …" at bounding box center [533, 288] width 1066 height 577
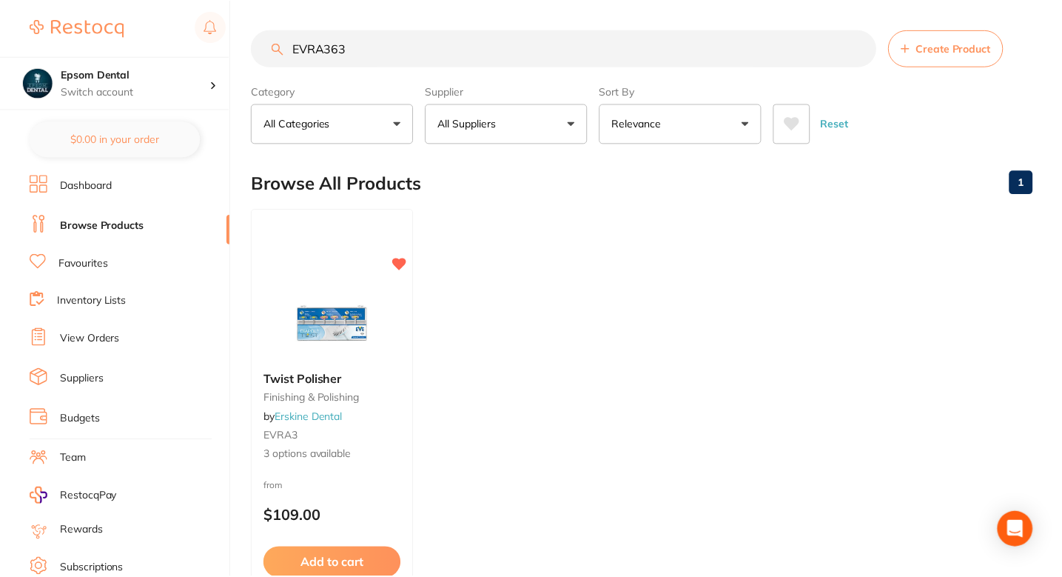
scroll to position [1, 0]
click at [543, 261] on ul "Twist Polisher finishing & polishing by Erskine Dental EVRA3 3 options availabl…" at bounding box center [642, 421] width 781 height 426
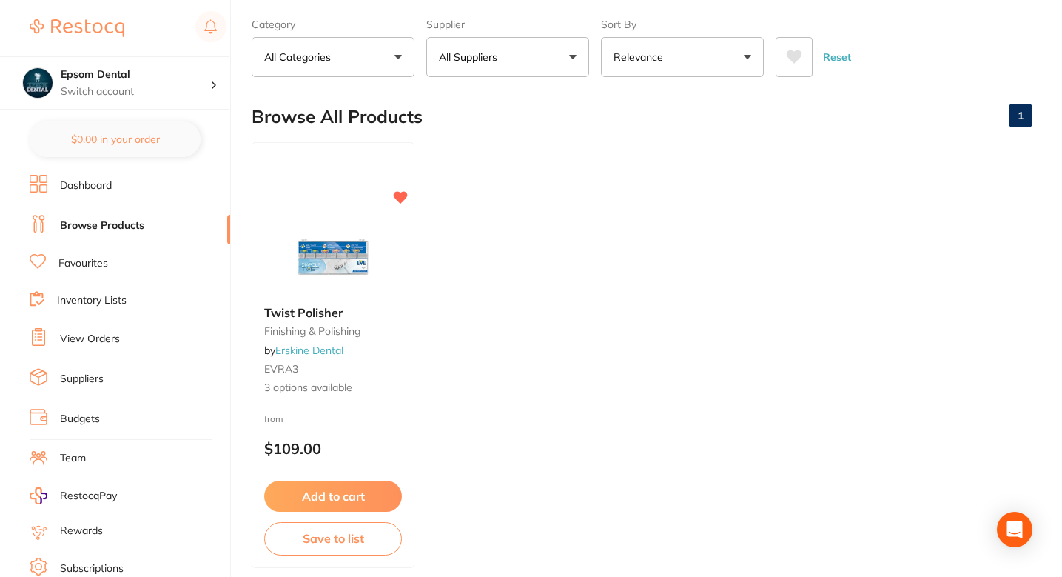
scroll to position [67, 0]
click at [486, 306] on ul "Twist Polisher finishing & polishing by Erskine Dental EVRA3 3 options availabl…" at bounding box center [642, 354] width 781 height 426
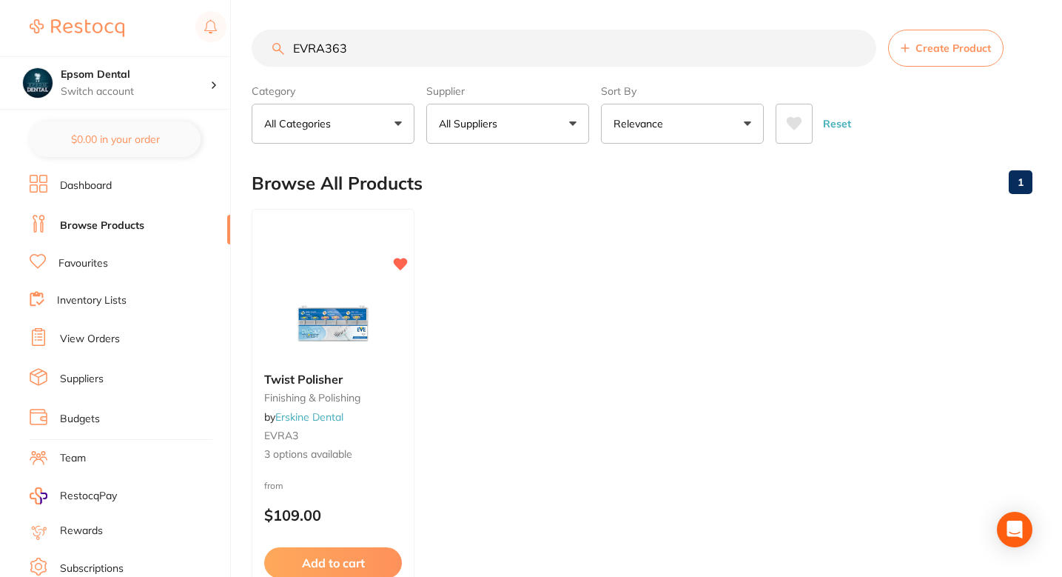
click at [373, 58] on input "EVRA363" at bounding box center [564, 48] width 625 height 37
paste input "EDNGS"
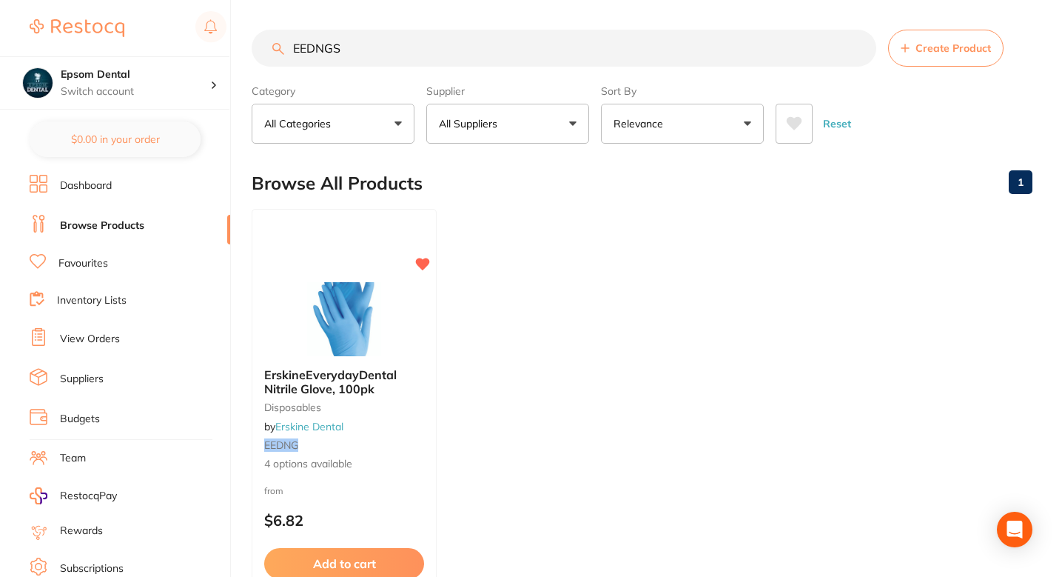
click at [381, 55] on input "EEDNGS" at bounding box center [564, 48] width 625 height 37
paste input ".PK510"
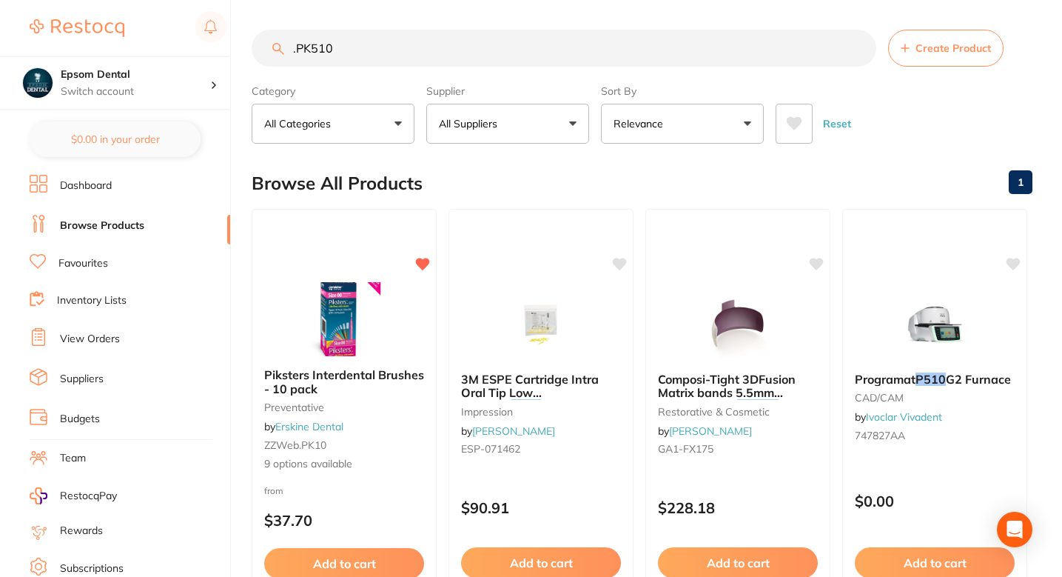
type input ".PK510"
click at [523, 170] on div "Browse All Products 1" at bounding box center [642, 183] width 781 height 50
click at [404, 452] on div "Piksters Interdental Brushes - 10 pack preventative by [PERSON_NAME] Dental ZZW…" at bounding box center [344, 420] width 185 height 128
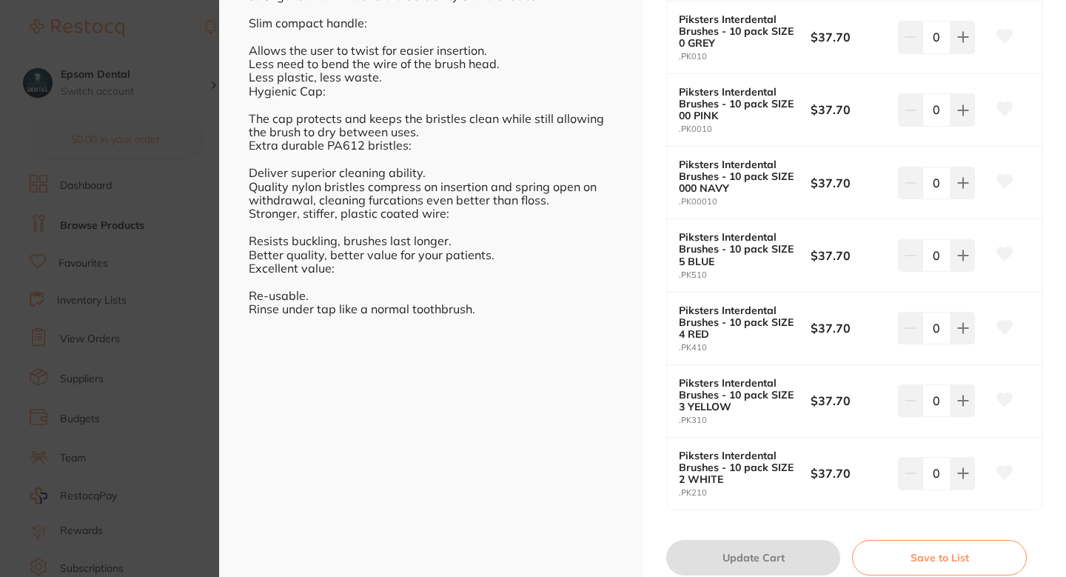
scroll to position [554, 0]
click at [167, 374] on section "Piksters Interdental Brushes - 10 pack preventative by [PERSON_NAME] Dental Pro…" at bounding box center [533, 288] width 1066 height 577
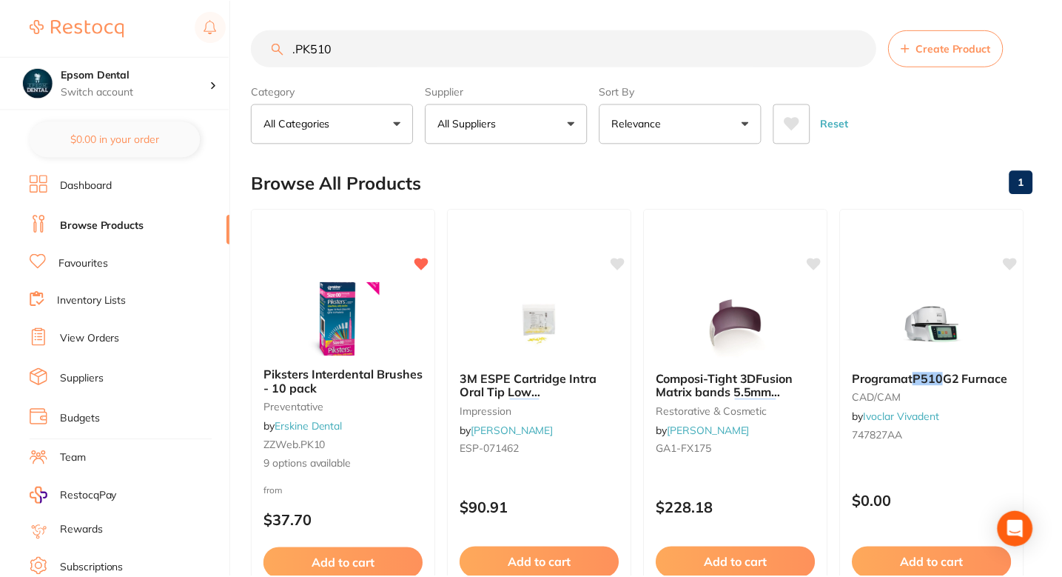
scroll to position [4, 0]
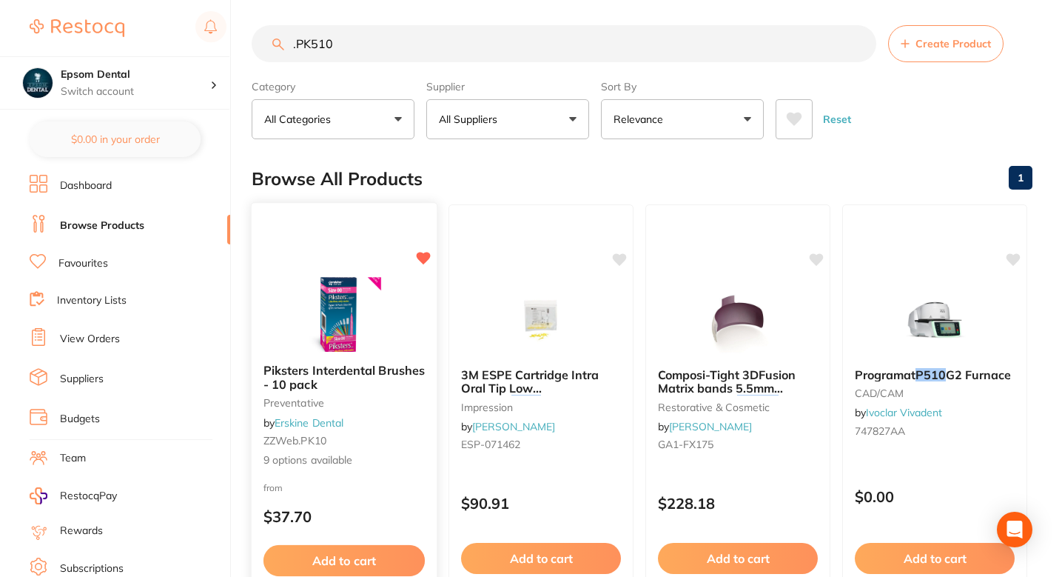
click at [375, 437] on small "ZZWeb.PK10" at bounding box center [344, 441] width 161 height 12
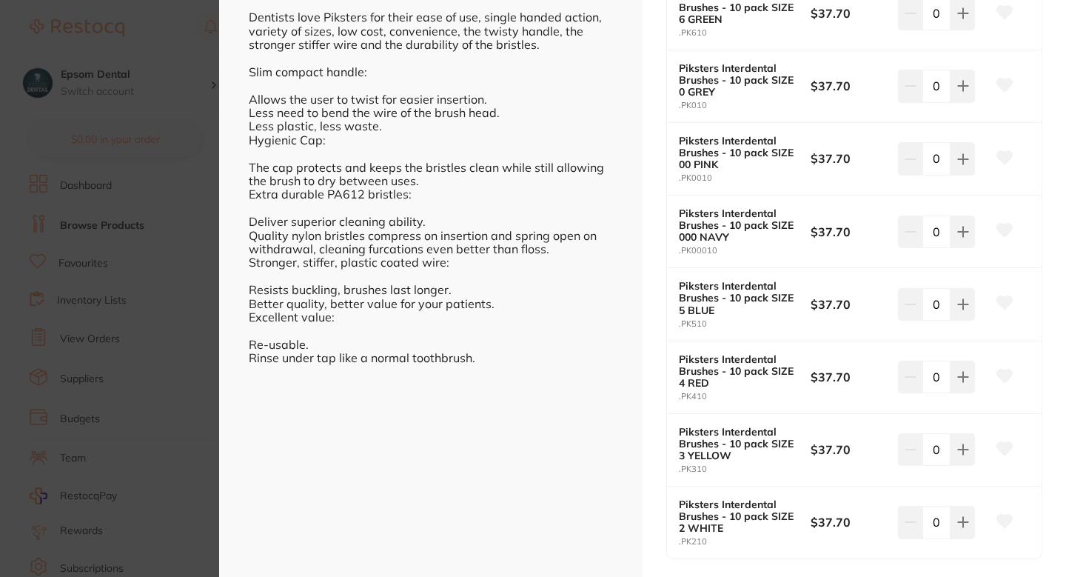
scroll to position [511, 0]
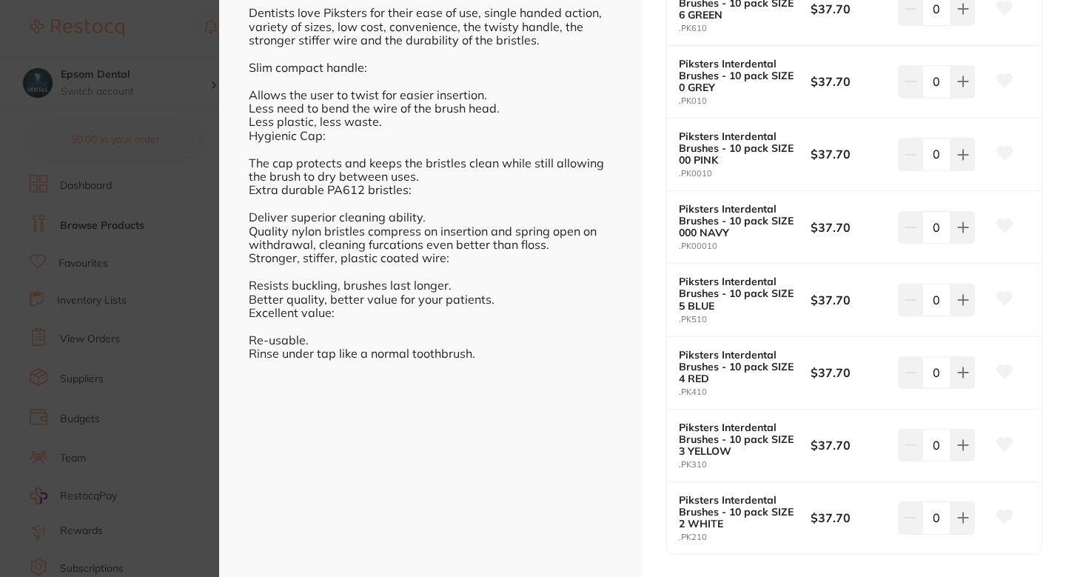
click at [1005, 304] on icon at bounding box center [1004, 298] width 16 height 15
click at [144, 333] on section "Piksters Interdental Brushes - 10 pack preventative by [PERSON_NAME] Dental Pro…" at bounding box center [533, 288] width 1066 height 577
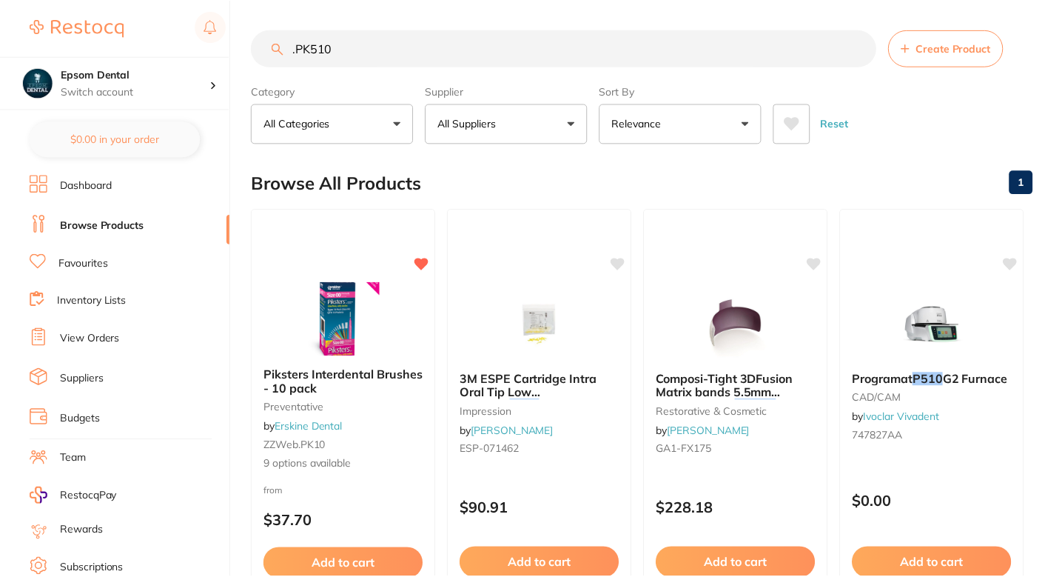
scroll to position [4, 0]
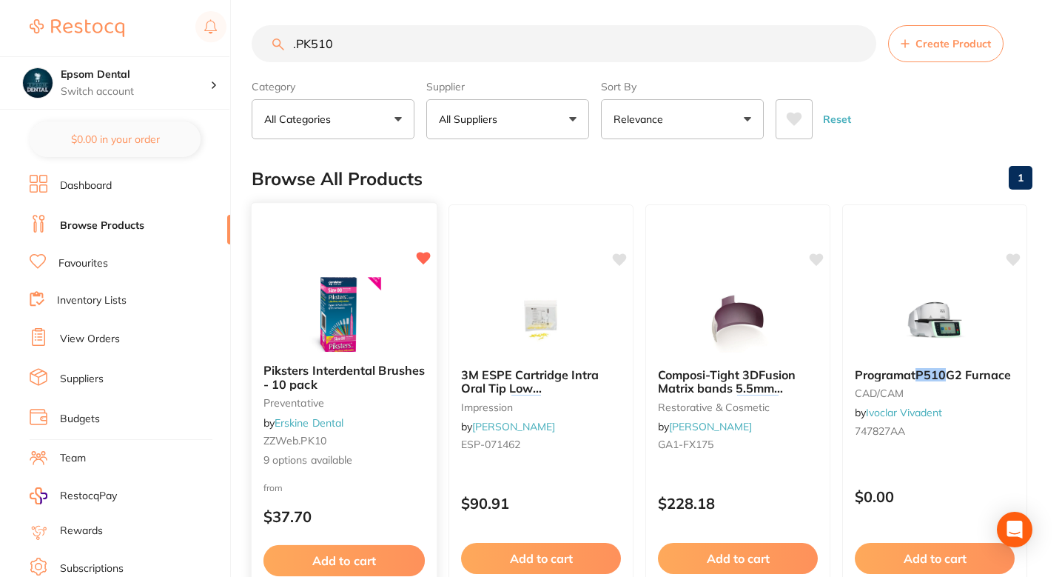
click at [396, 323] on div at bounding box center [344, 314] width 185 height 75
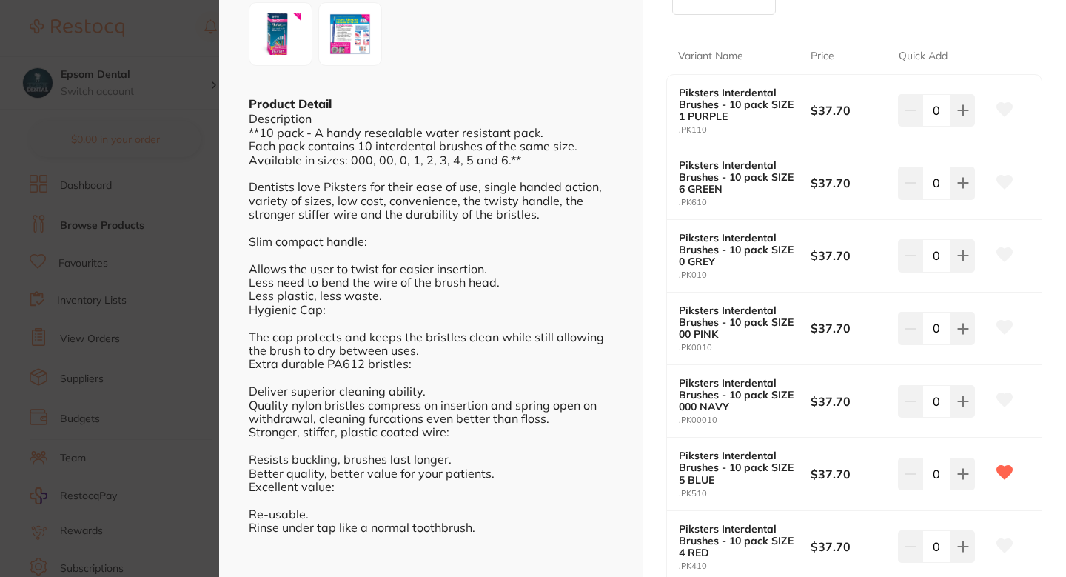
scroll to position [346, 0]
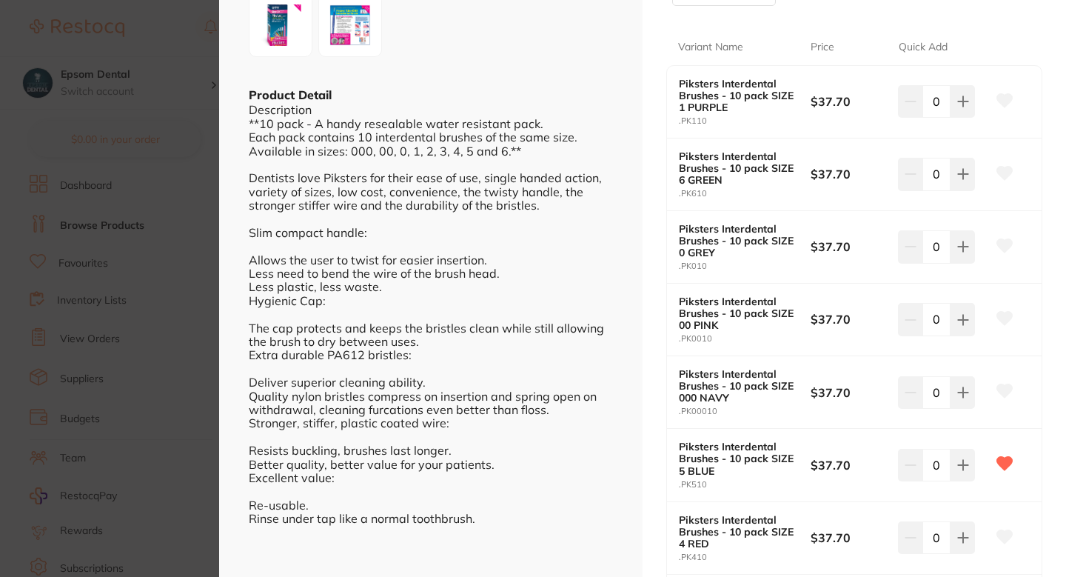
click at [1011, 319] on button at bounding box center [1004, 319] width 37 height 37
click at [135, 347] on section "Piksters Interdental Brushes - 10 pack preventative by [PERSON_NAME] Dental Pro…" at bounding box center [533, 288] width 1066 height 577
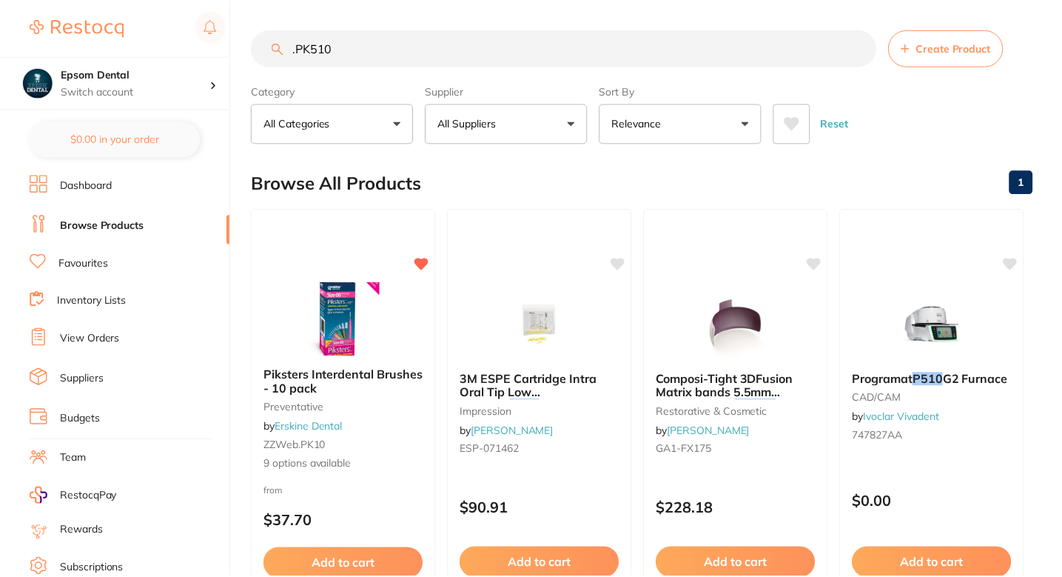
scroll to position [4, 0]
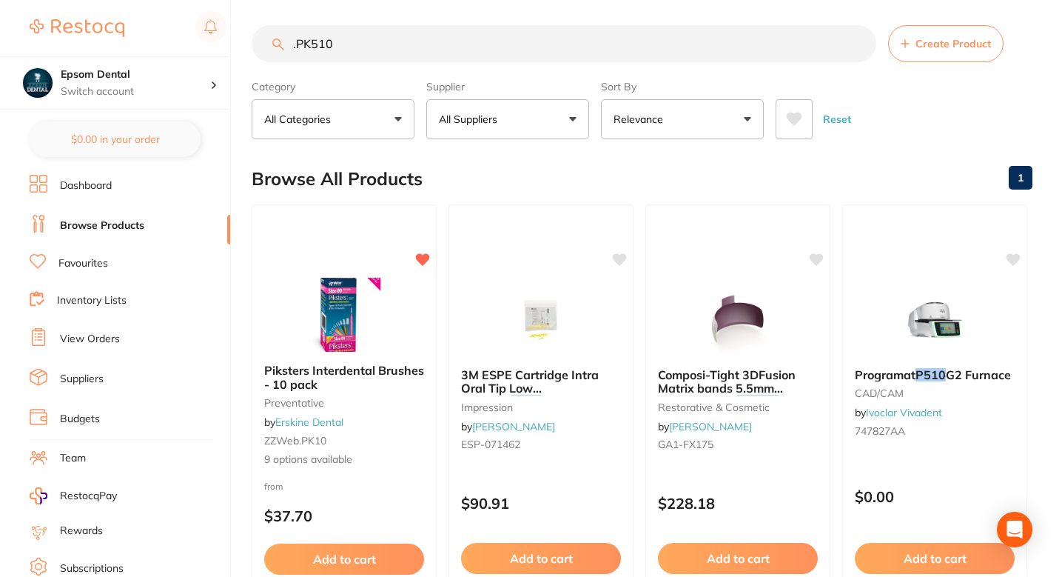
click at [412, 38] on input ".PK510" at bounding box center [564, 43] width 625 height 37
paste input "C6031PO"
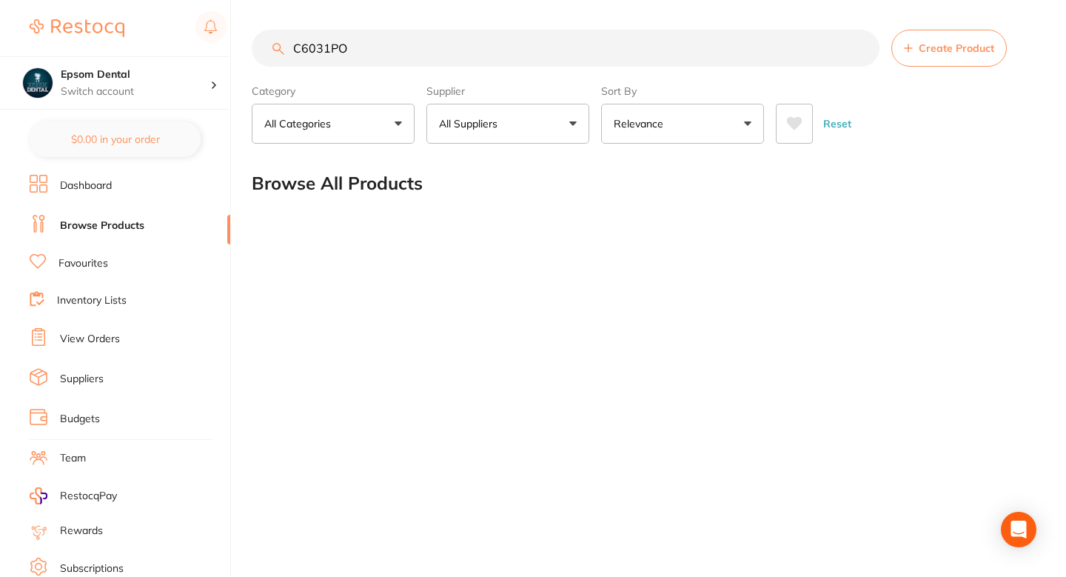
click at [385, 44] on input "C6031PO" at bounding box center [566, 48] width 628 height 37
paste input ".PKRP710"
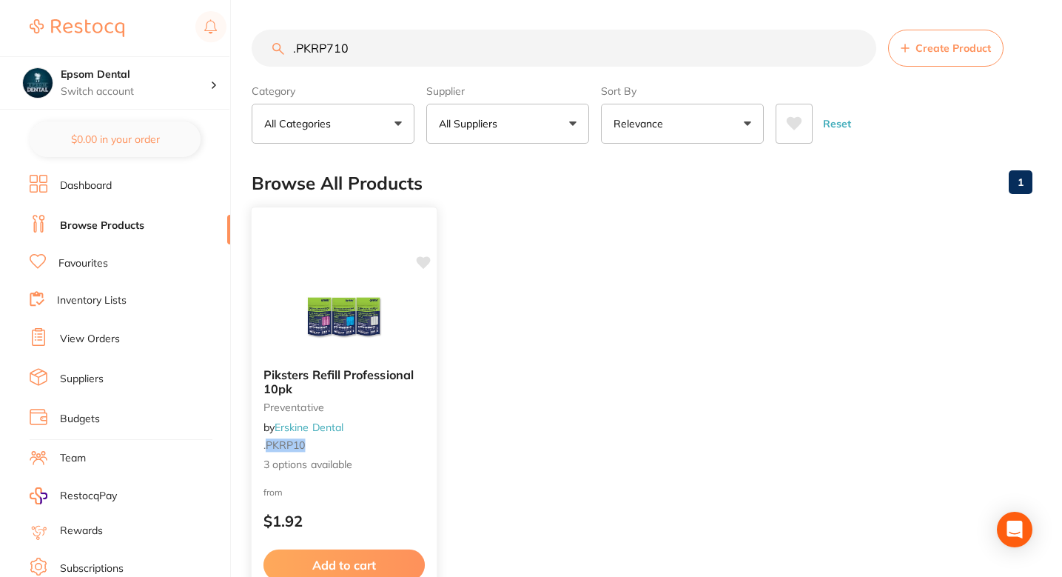
click at [427, 436] on div "Piksters Refill Professional 10pk preventative by [PERSON_NAME] Dental . PKRP10…" at bounding box center [344, 420] width 185 height 128
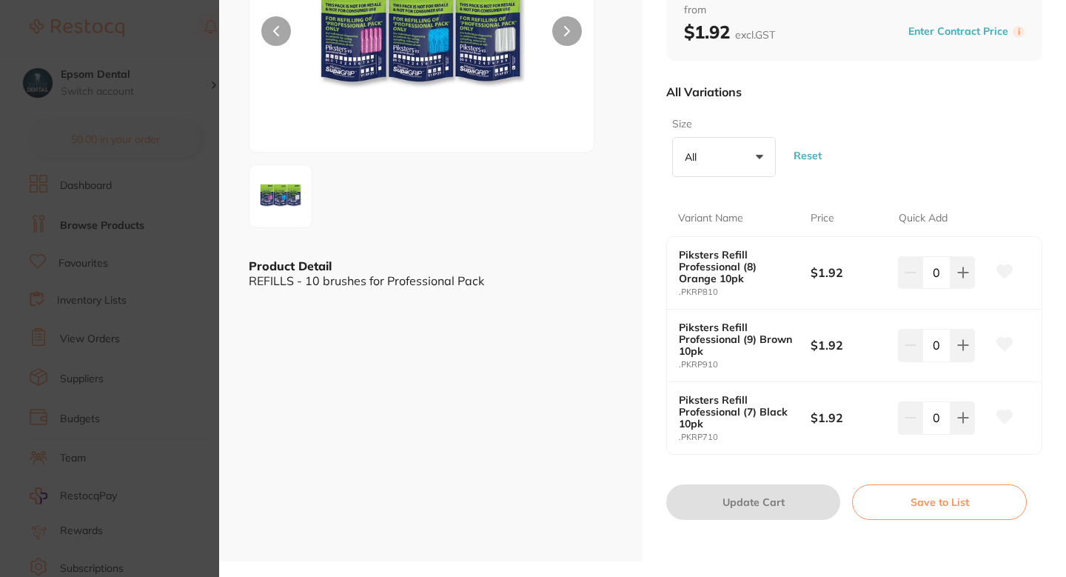
scroll to position [174, 0]
click at [997, 426] on button at bounding box center [1004, 418] width 37 height 37
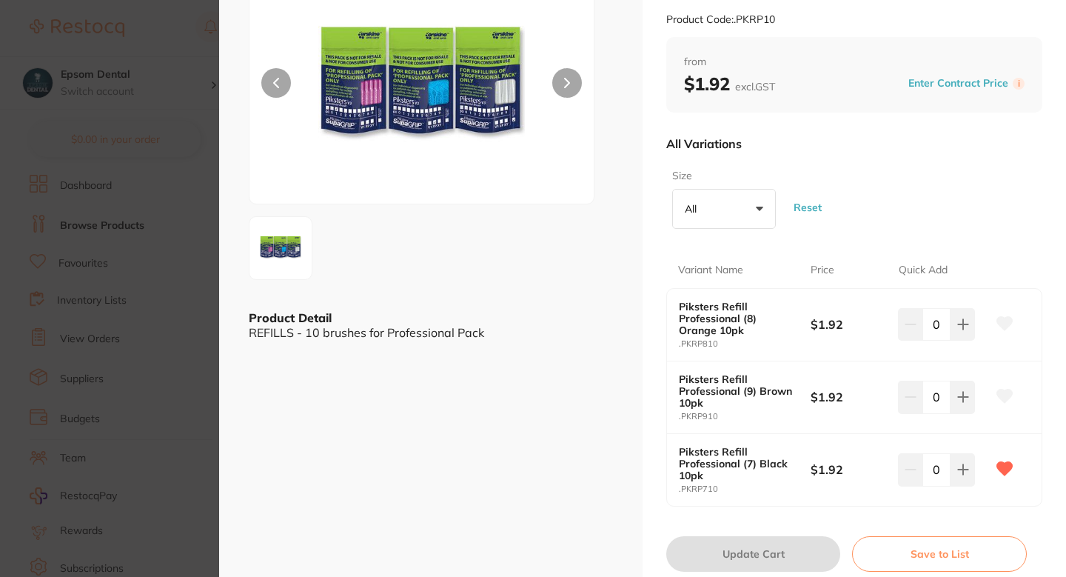
scroll to position [117, 0]
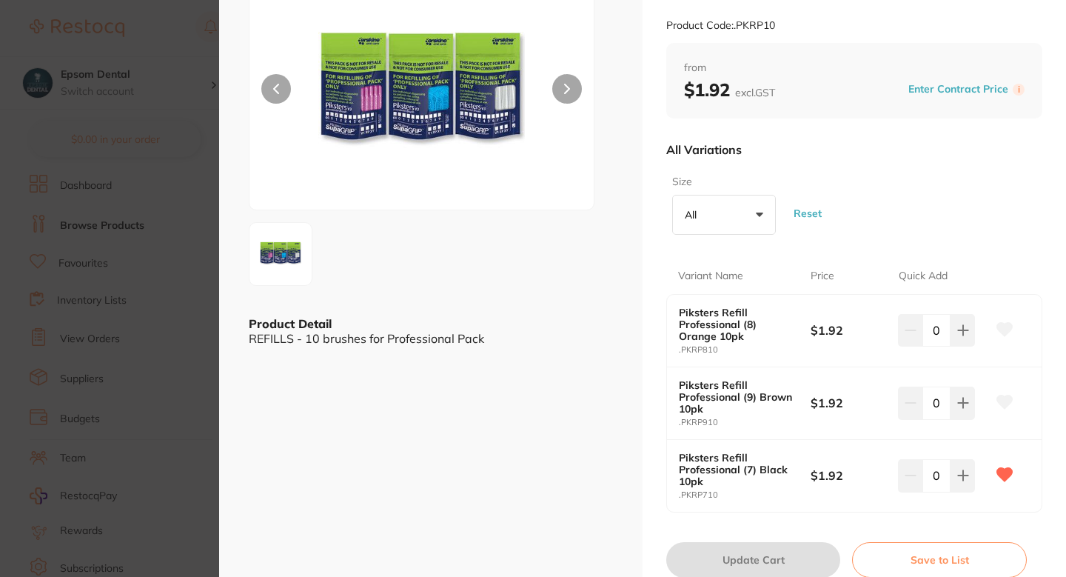
click at [168, 195] on section "Piksters Refill Professional 10pk preventative by [PERSON_NAME] Dental Product …" at bounding box center [533, 288] width 1066 height 577
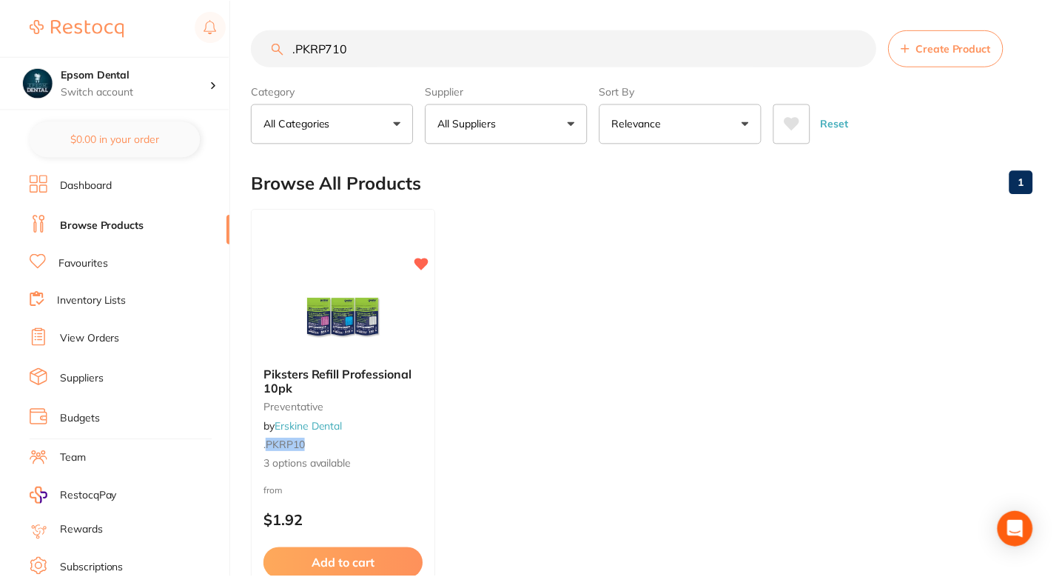
scroll to position [4, 0]
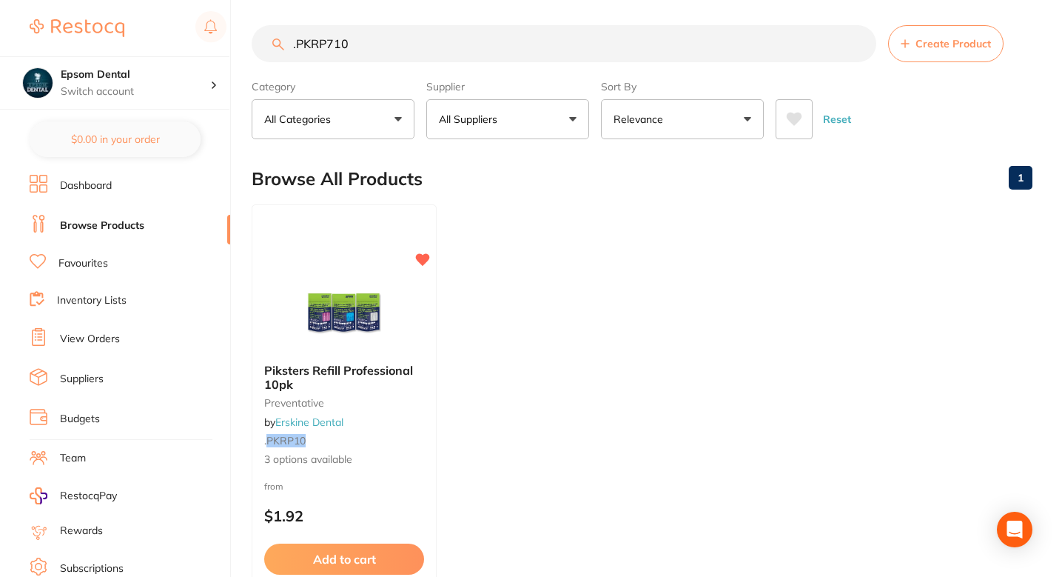
click at [409, 36] on input ".PKRP710" at bounding box center [564, 43] width 625 height 37
paste input "00"
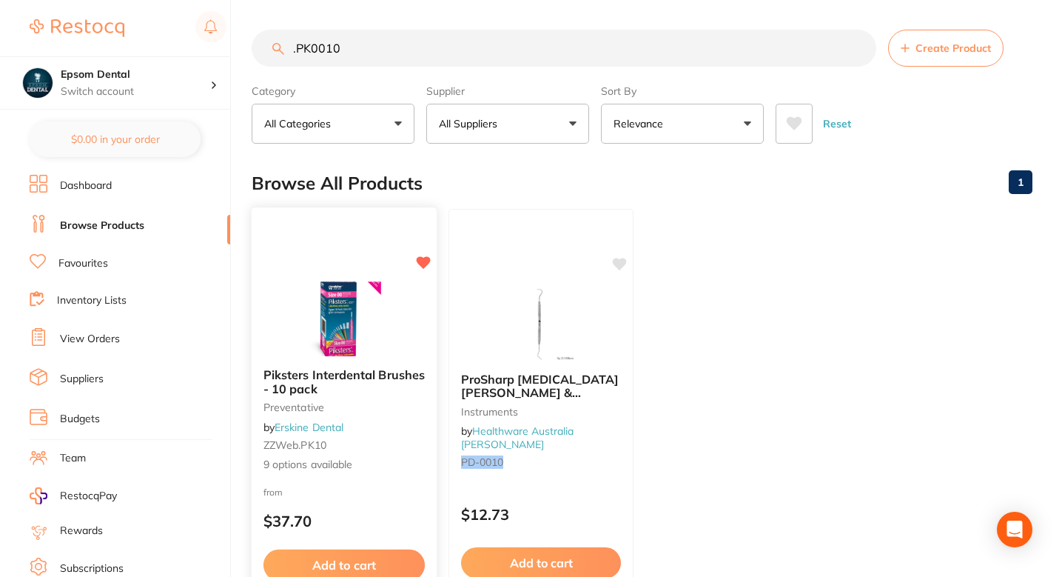
click at [400, 452] on div "Piksters Interdental Brushes - 10 pack preventative by [PERSON_NAME] Dental ZZW…" at bounding box center [344, 420] width 185 height 128
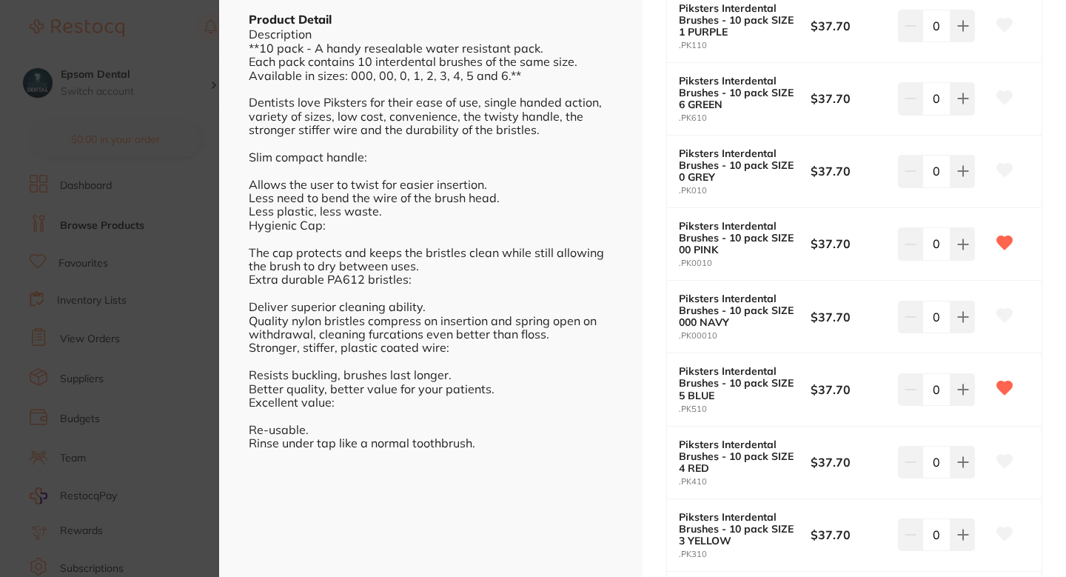
scroll to position [423, 0]
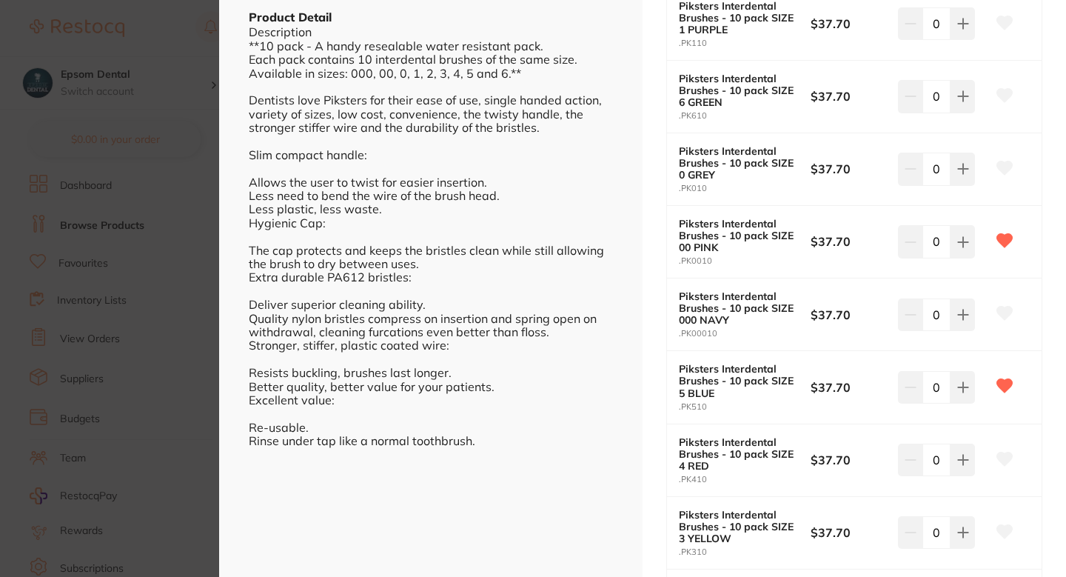
click at [207, 288] on section "Piksters Interdental Brushes - 10 pack preventative by [PERSON_NAME] Dental Pro…" at bounding box center [533, 288] width 1066 height 577
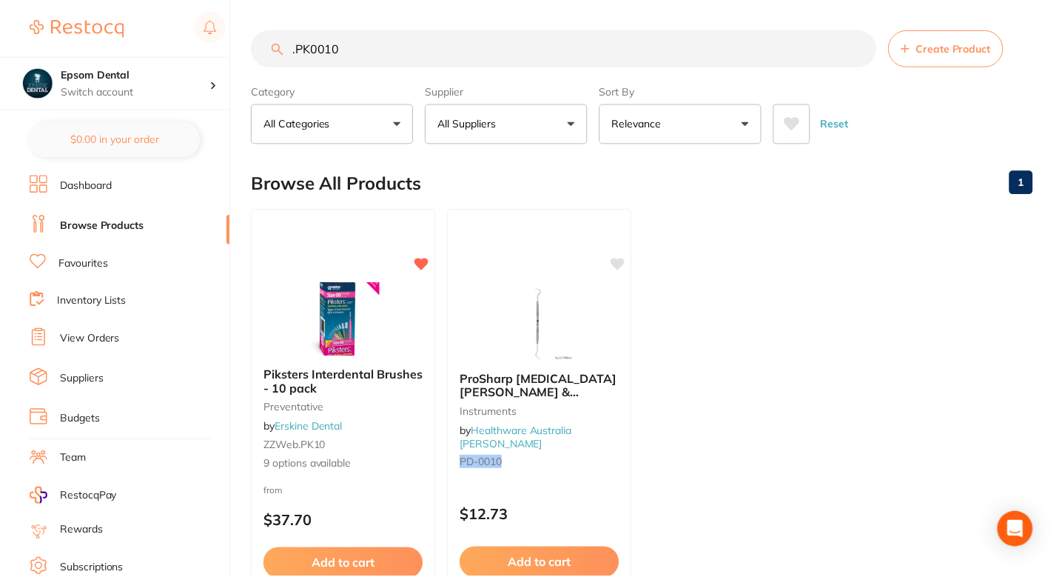
scroll to position [4, 0]
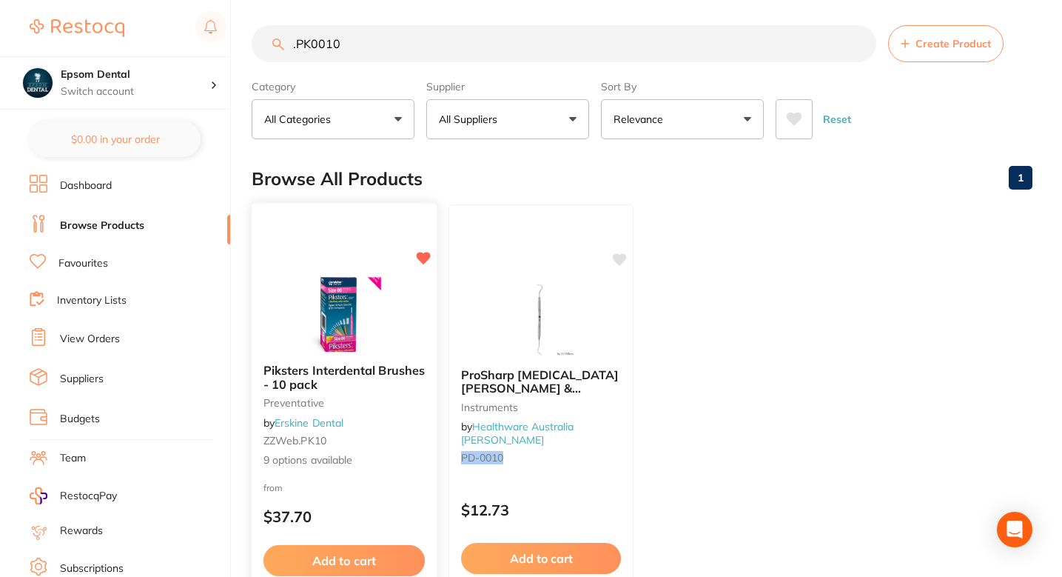
click at [427, 323] on div at bounding box center [344, 314] width 185 height 75
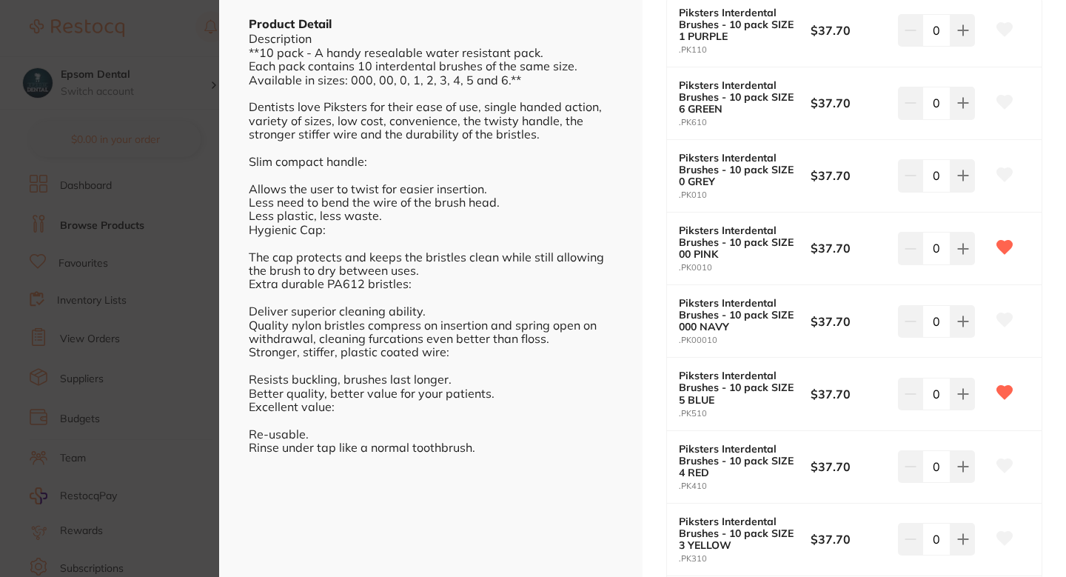
scroll to position [416, 0]
click at [93, 292] on section "Piksters Interdental Brushes - 10 pack preventative by [PERSON_NAME] Dental Pro…" at bounding box center [533, 288] width 1066 height 577
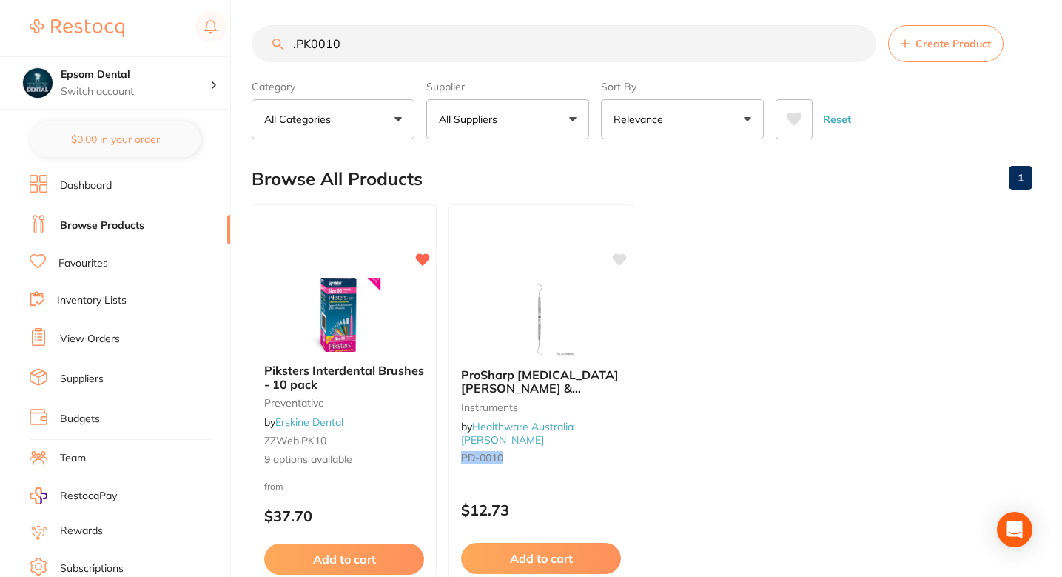
click at [370, 55] on input ".PK0010" at bounding box center [564, 43] width 625 height 37
paste input ".PKRP04"
click at [370, 55] on input "..PKRP040" at bounding box center [564, 43] width 625 height 37
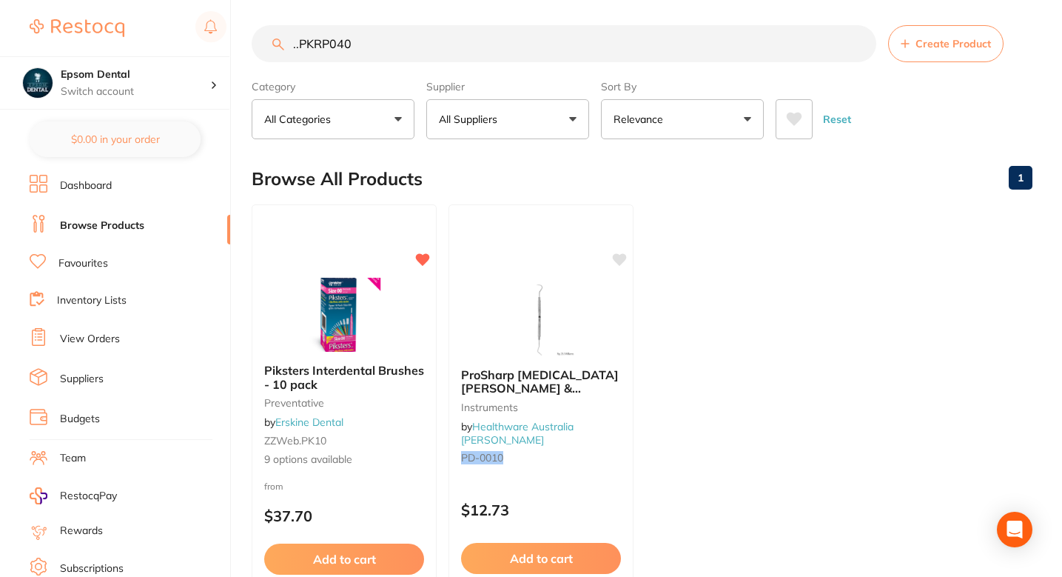
click at [370, 55] on input "..PKRP040" at bounding box center [564, 43] width 625 height 37
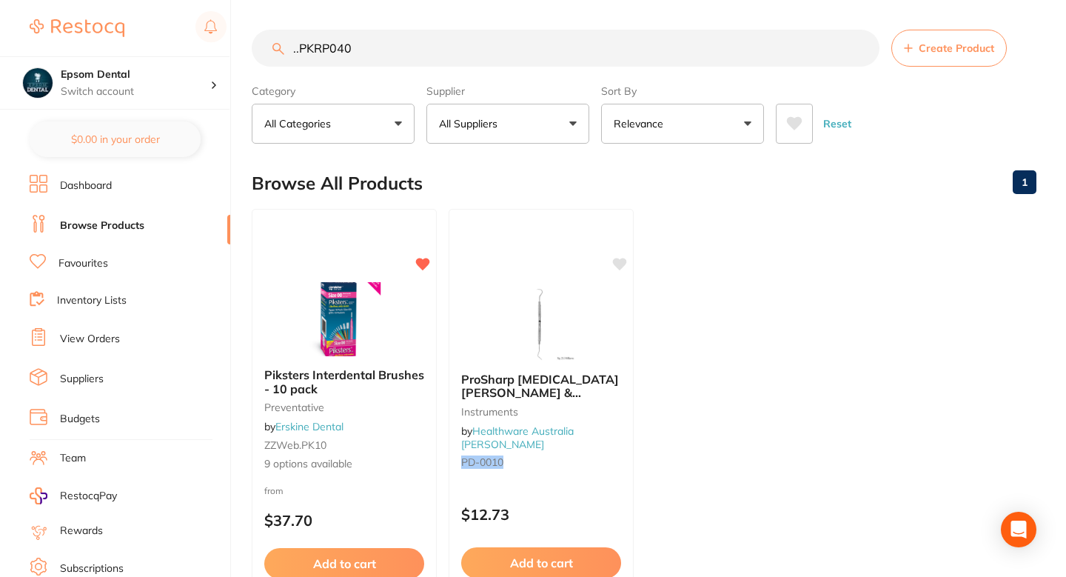
paste input "search"
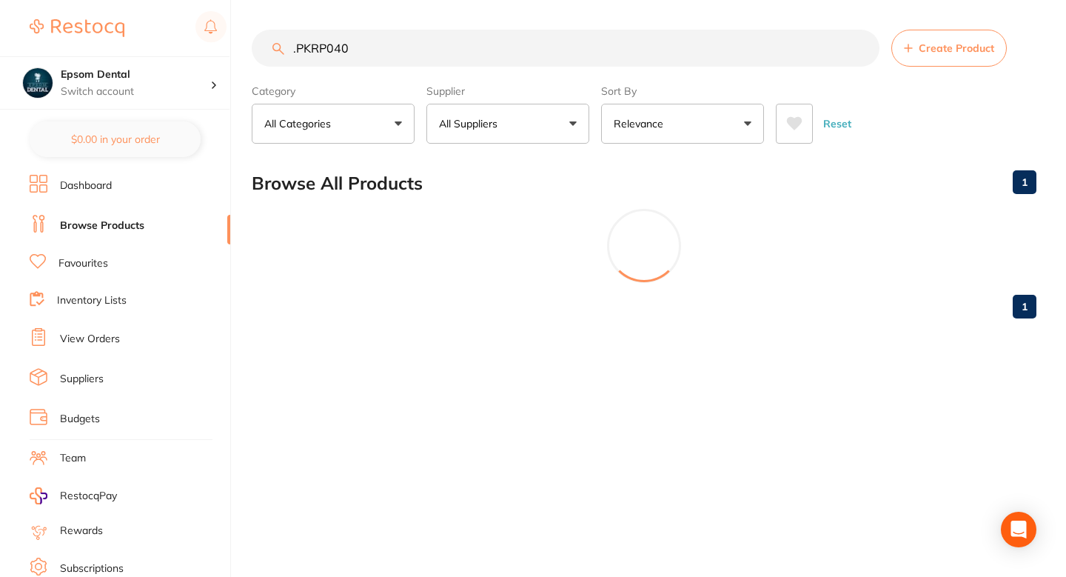
type input ".PKRP040"
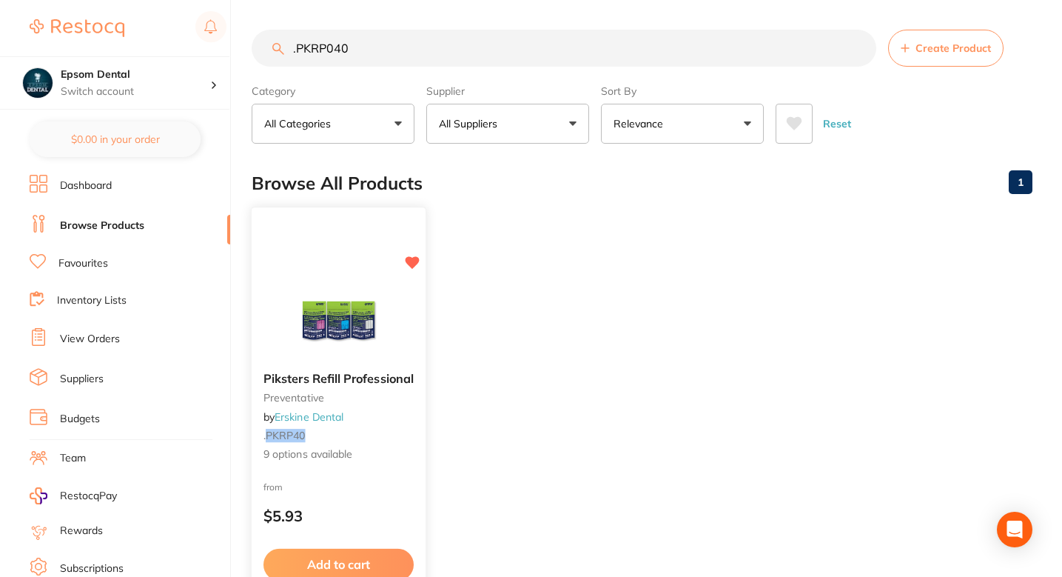
click at [396, 429] on div "Piksters Refill Professional preventative by [PERSON_NAME] Dental . PKRP40 9 op…" at bounding box center [339, 417] width 174 height 114
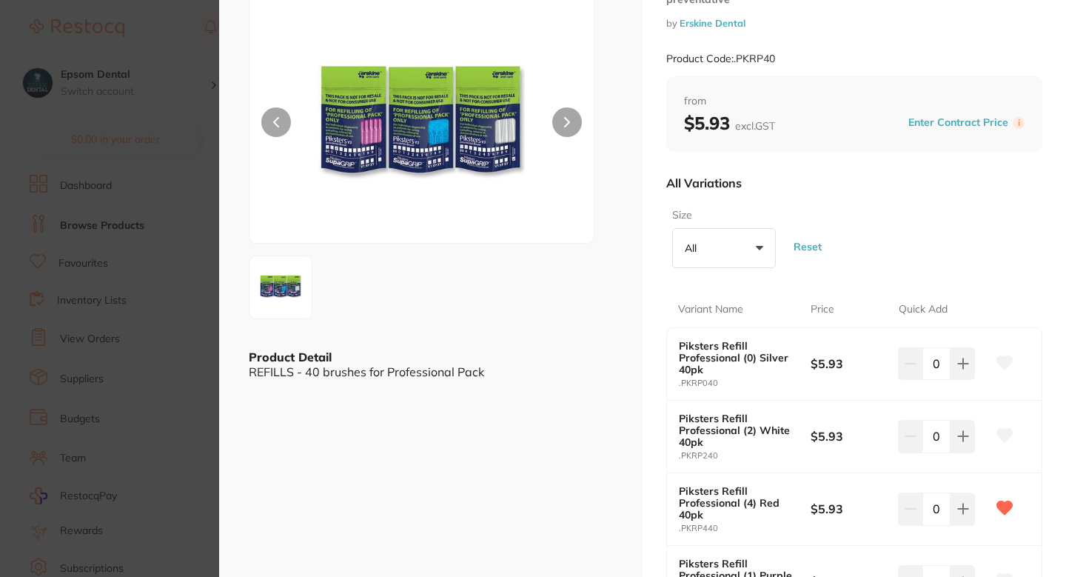
scroll to position [83, 0]
click at [997, 363] on icon at bounding box center [1005, 362] width 16 height 13
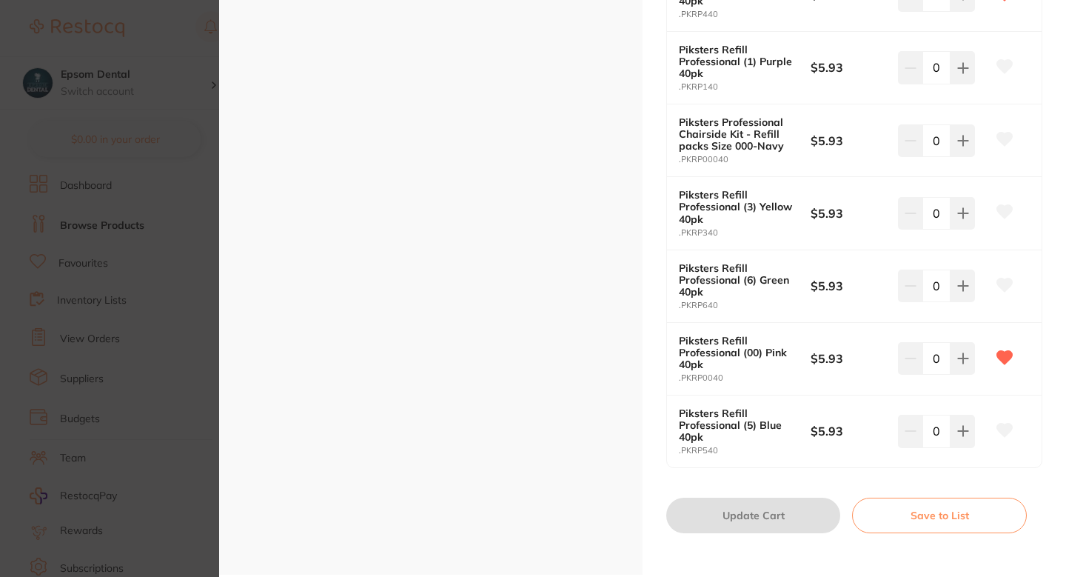
scroll to position [598, 0]
click at [211, 377] on section "Piksters Refill Professional preventative by [PERSON_NAME] Dental Product Code:…" at bounding box center [533, 288] width 1066 height 577
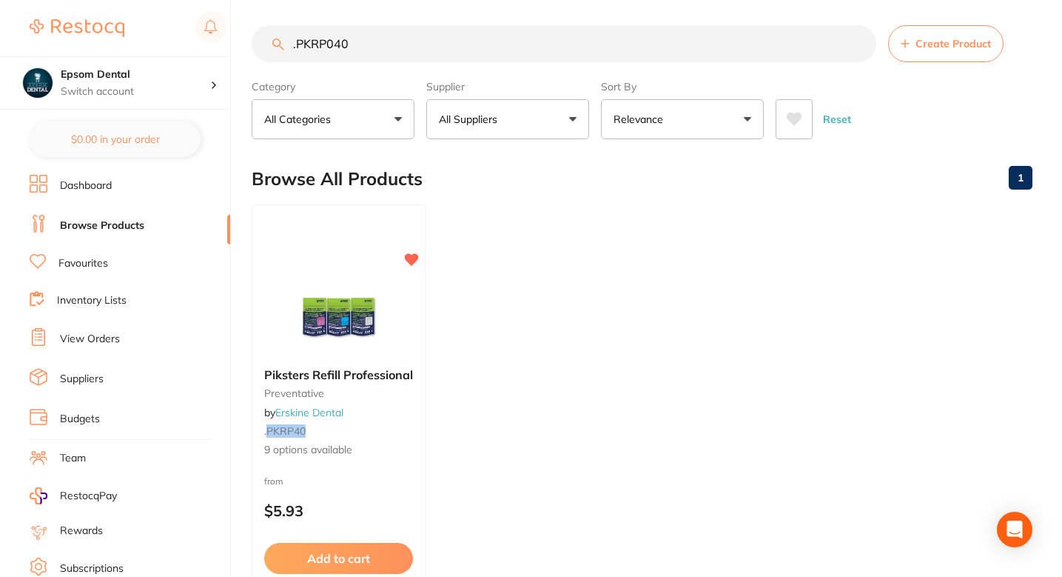
click at [486, 208] on ul "Piksters Refill Professional preventative by [PERSON_NAME] Dental . PKRP40 9 op…" at bounding box center [642, 417] width 781 height 426
click at [379, 53] on input ".PKRP040" at bounding box center [564, 43] width 625 height 37
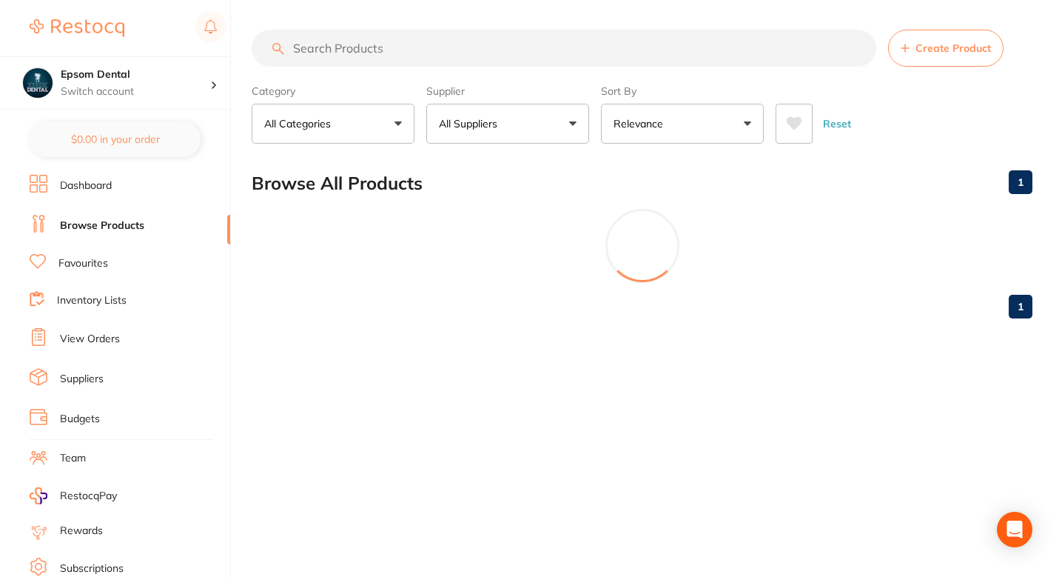
scroll to position [0, 0]
